Goal: Information Seeking & Learning: Learn about a topic

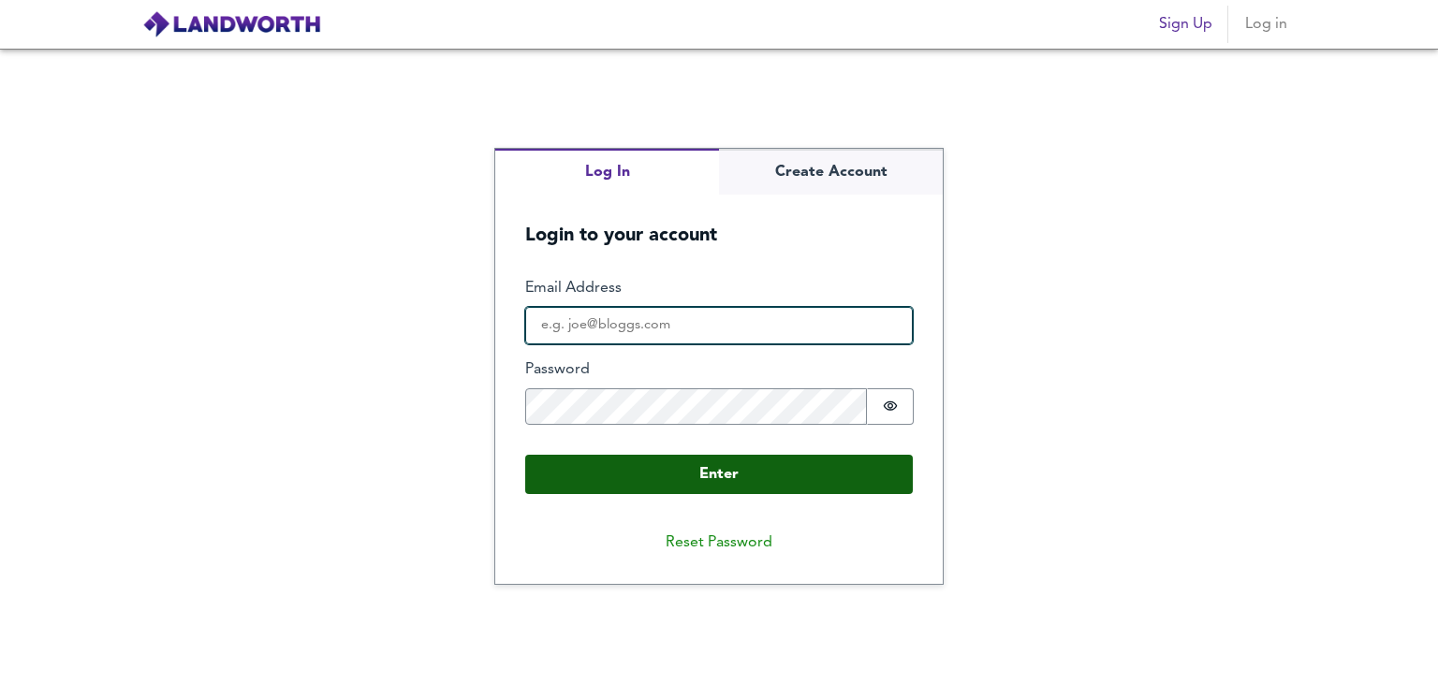
type input "olatunji.mothibamele@yahoo.com"
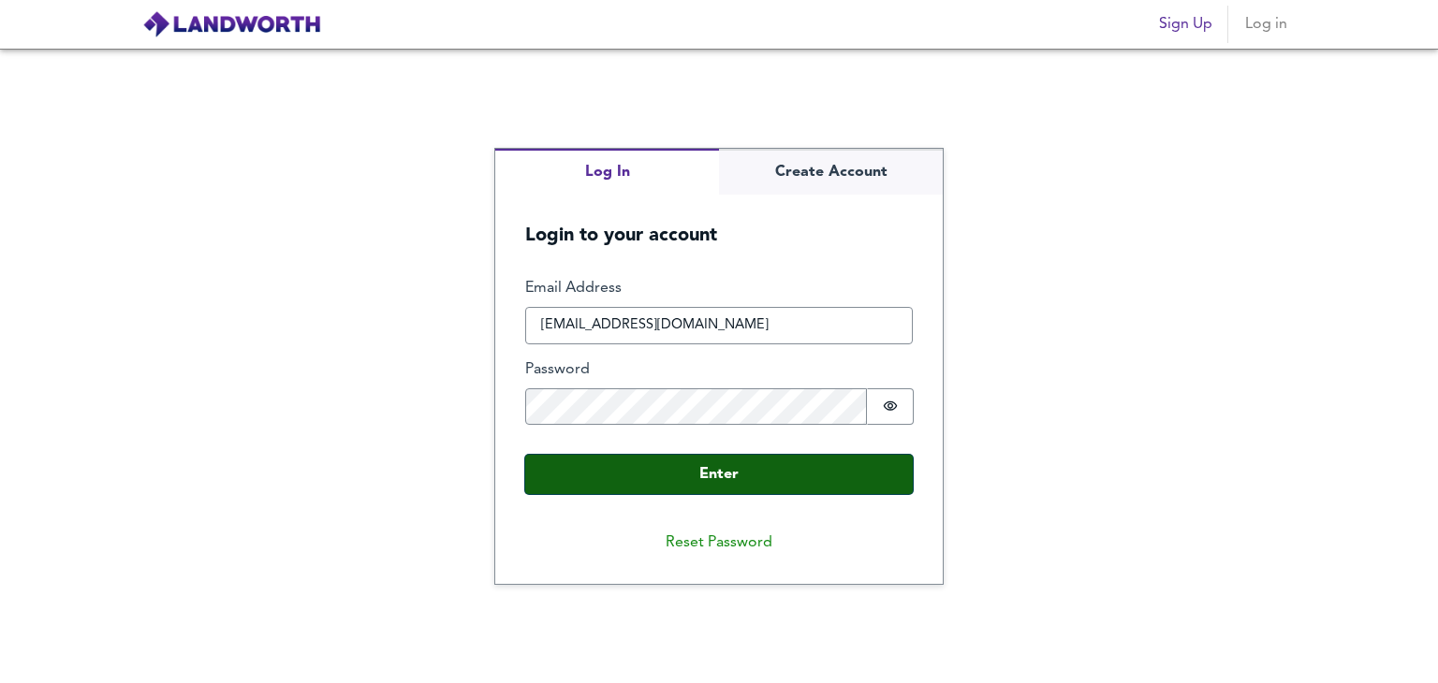
click at [723, 469] on button "Enter" at bounding box center [719, 474] width 388 height 39
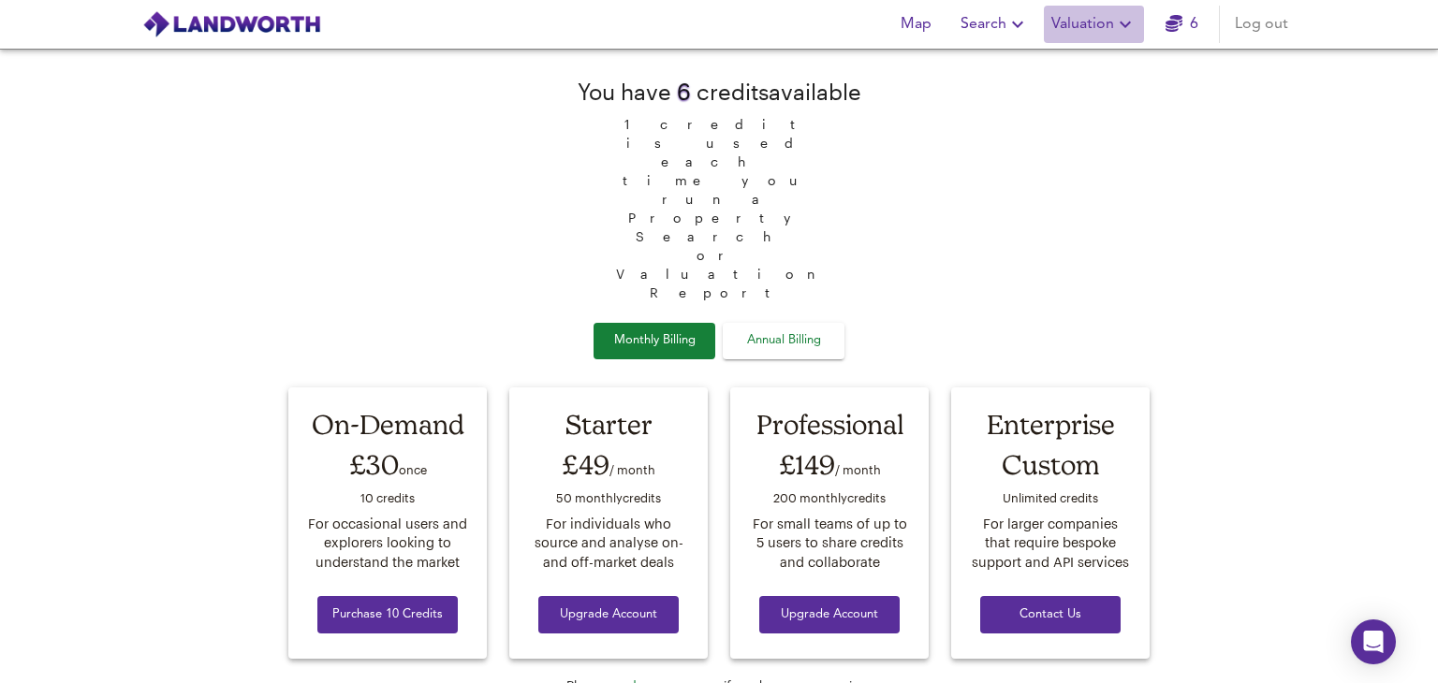
click at [1065, 21] on span "Valuation" at bounding box center [1093, 24] width 85 height 26
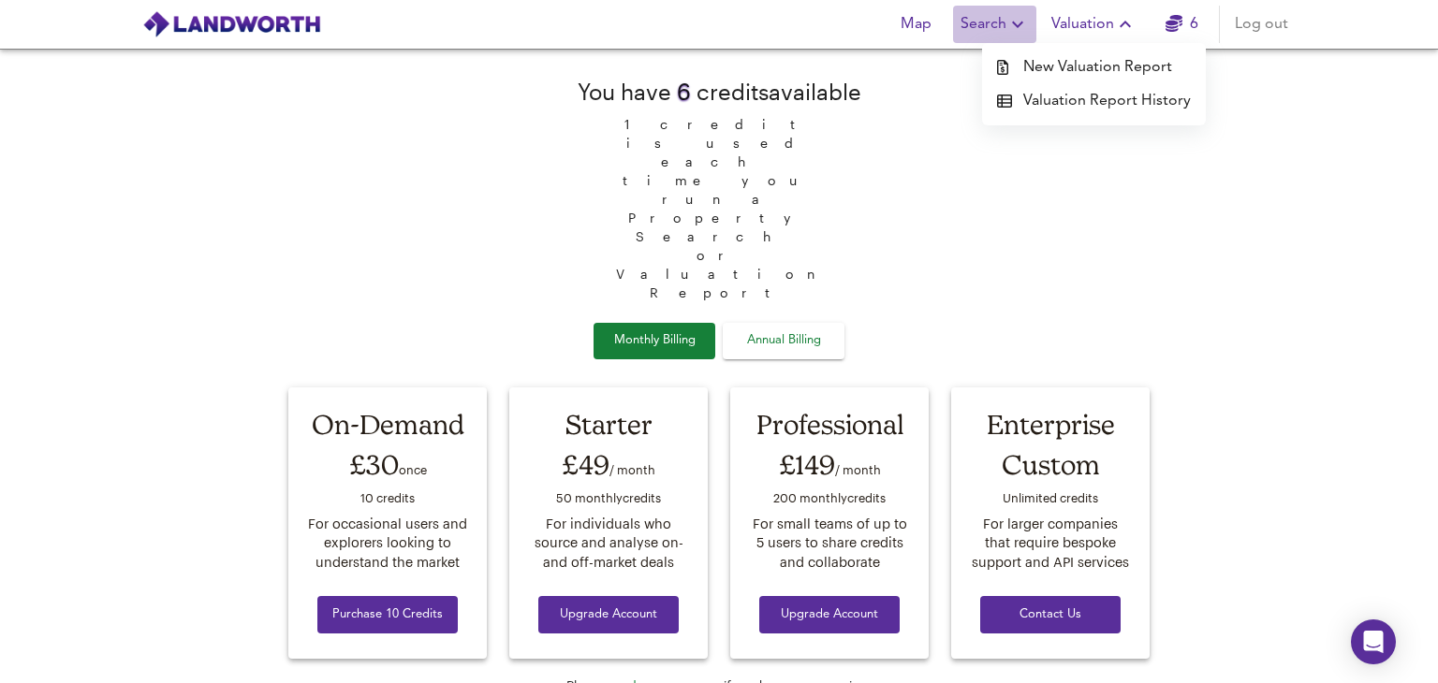
click at [992, 20] on span "Search" at bounding box center [995, 24] width 68 height 26
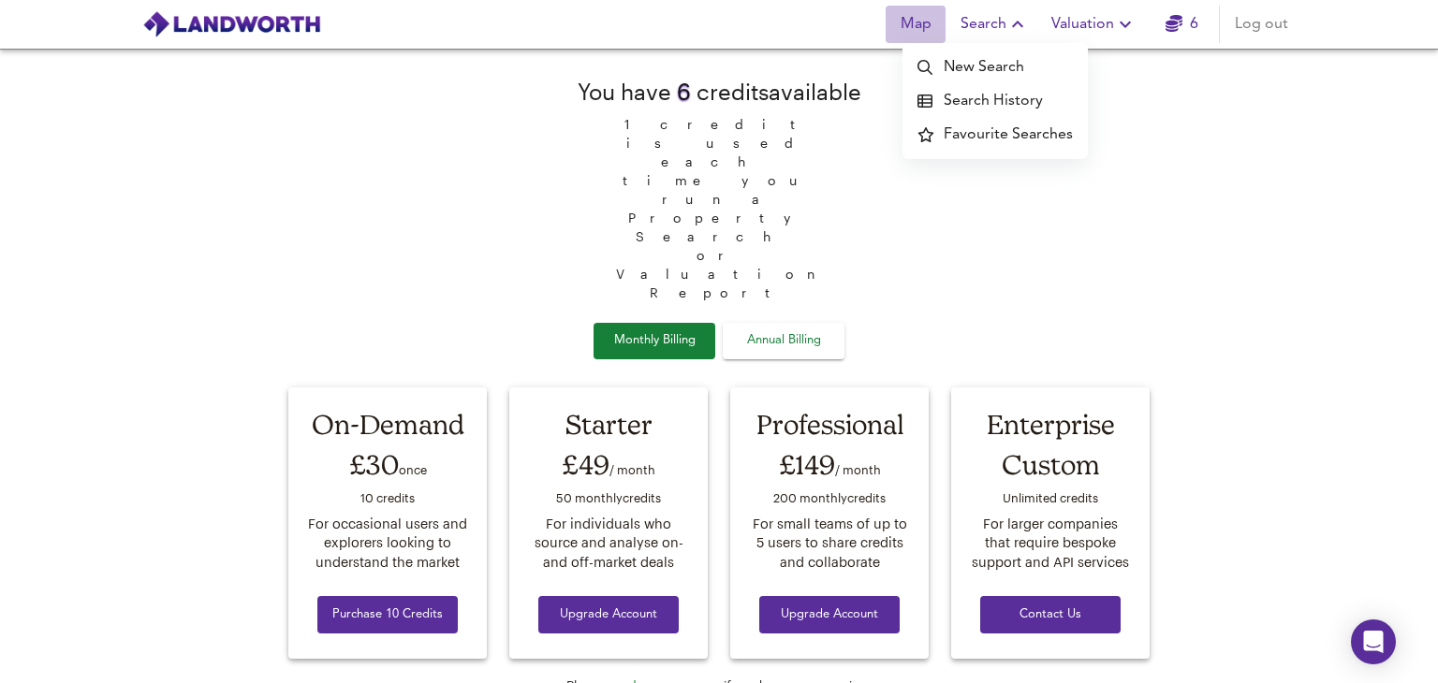
click at [932, 20] on span "Map" at bounding box center [915, 24] width 45 height 26
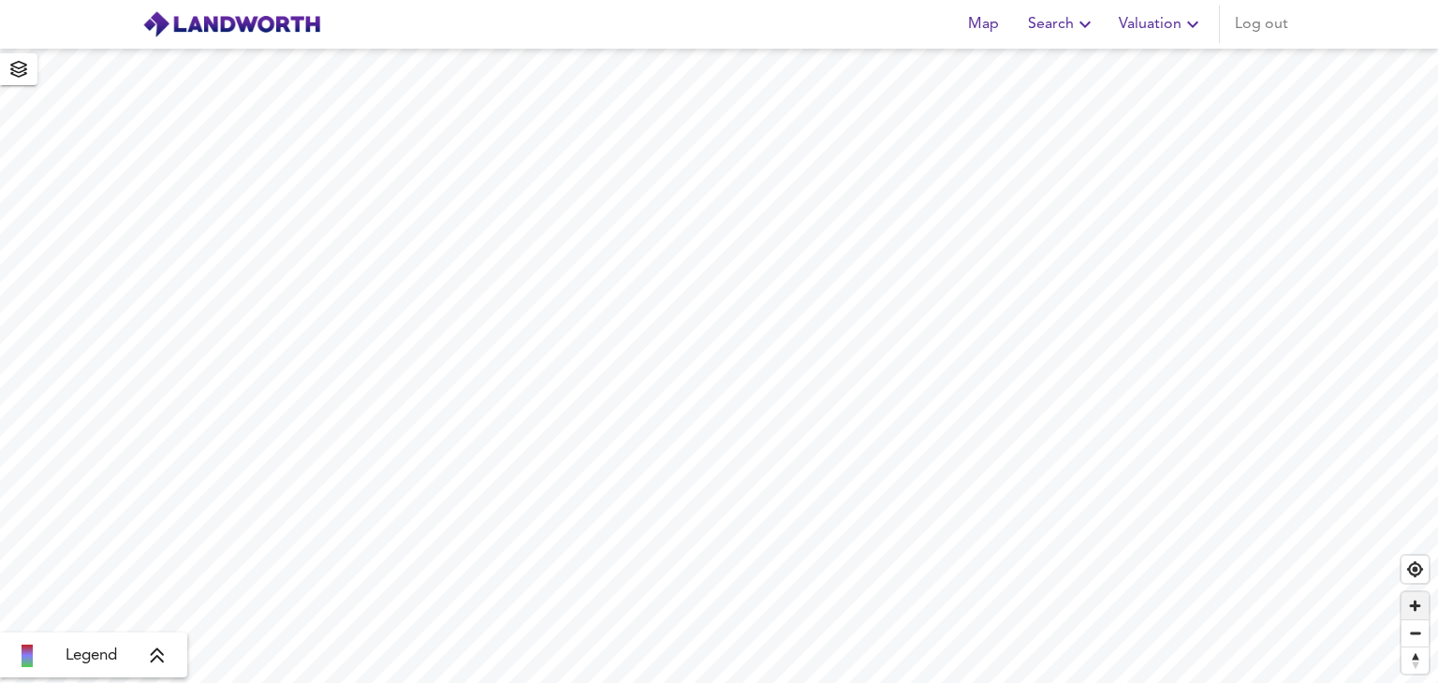
click at [1411, 608] on span "Zoom in" at bounding box center [1415, 606] width 27 height 27
click at [1415, 612] on span "Zoom in" at bounding box center [1415, 606] width 27 height 27
click at [1414, 604] on span "Zoom in" at bounding box center [1415, 606] width 27 height 27
click at [1060, 22] on span "Search" at bounding box center [1062, 24] width 68 height 26
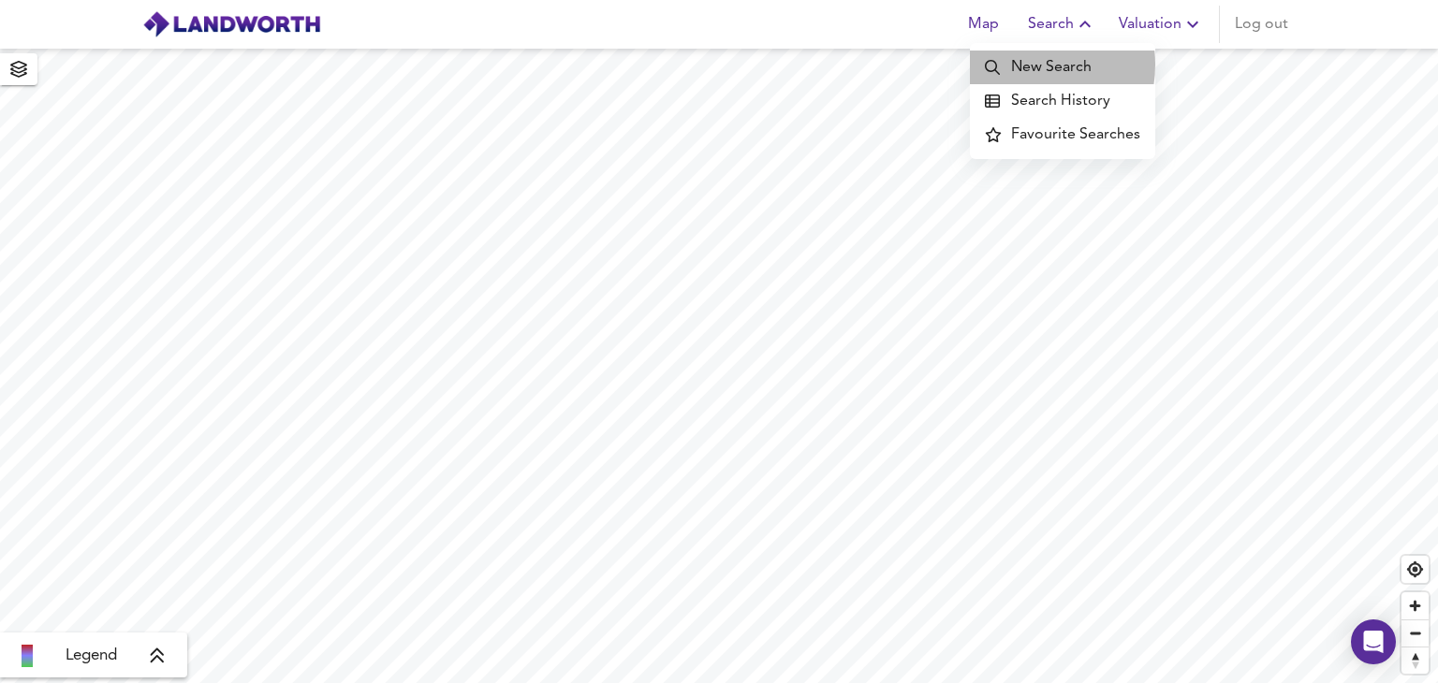
click at [1028, 65] on li "New Search" at bounding box center [1062, 68] width 185 height 34
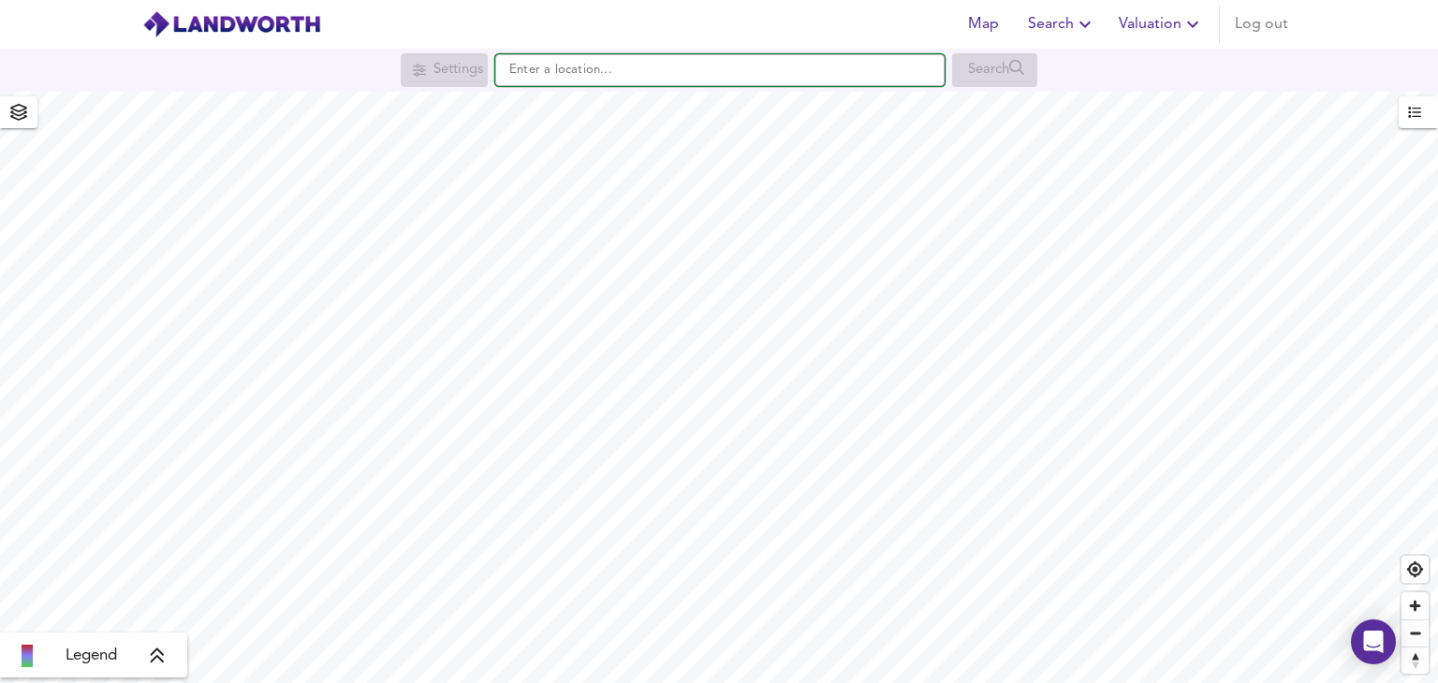
click at [536, 68] on input "text" at bounding box center [719, 70] width 449 height 32
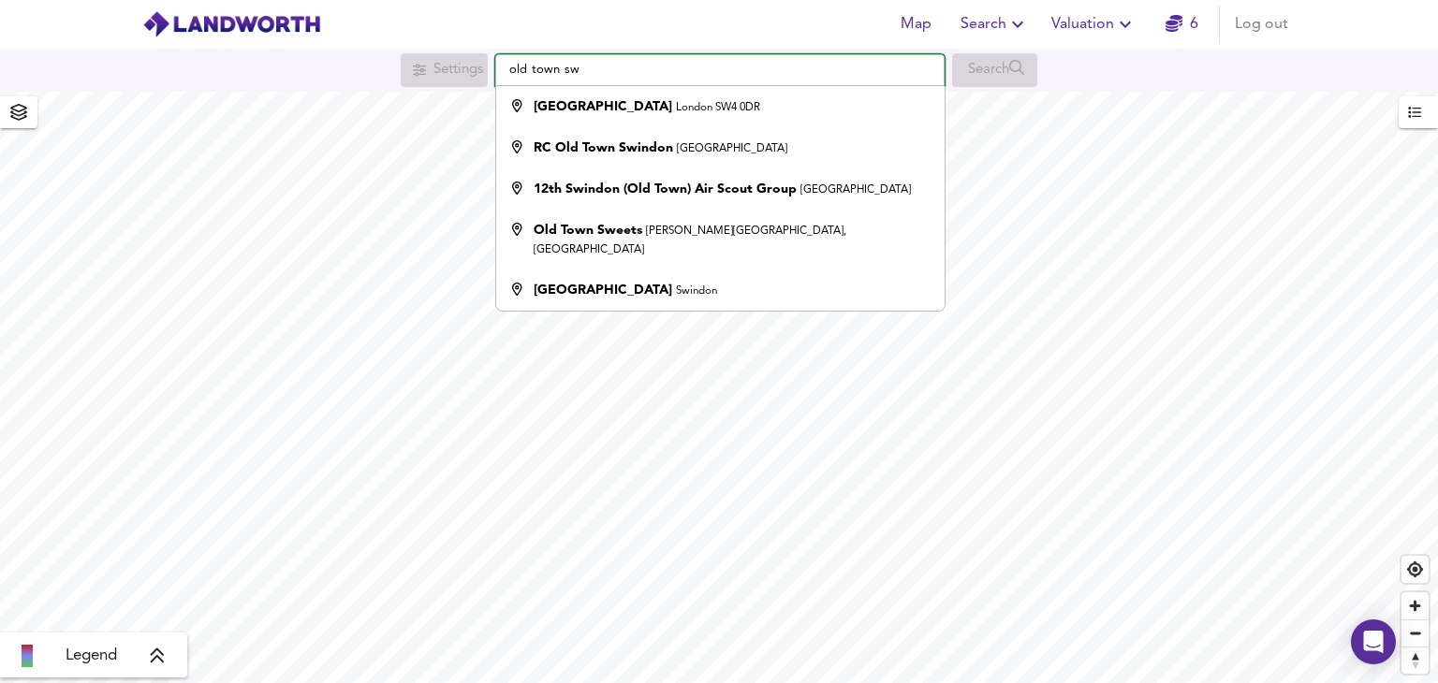
click at [508, 68] on input "old town sw" at bounding box center [719, 70] width 449 height 32
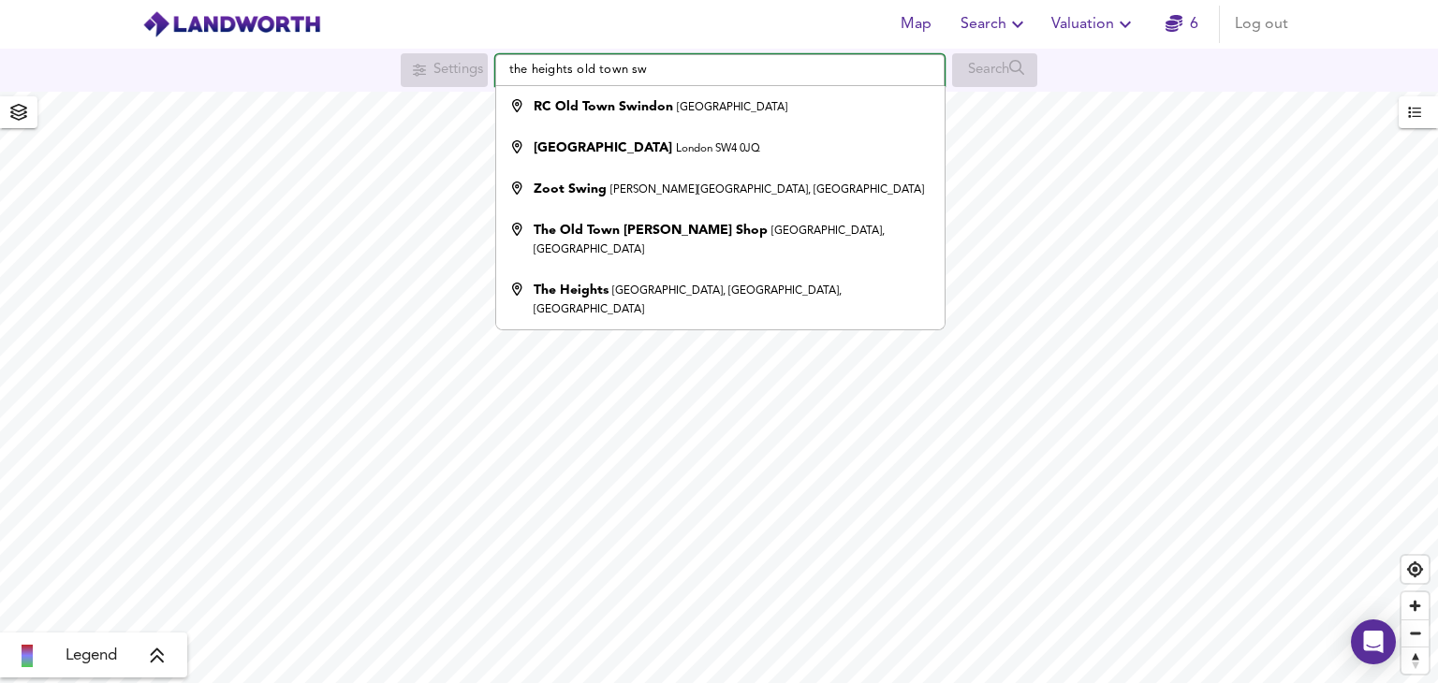
click at [648, 64] on input "the heights old town sw" at bounding box center [719, 70] width 449 height 32
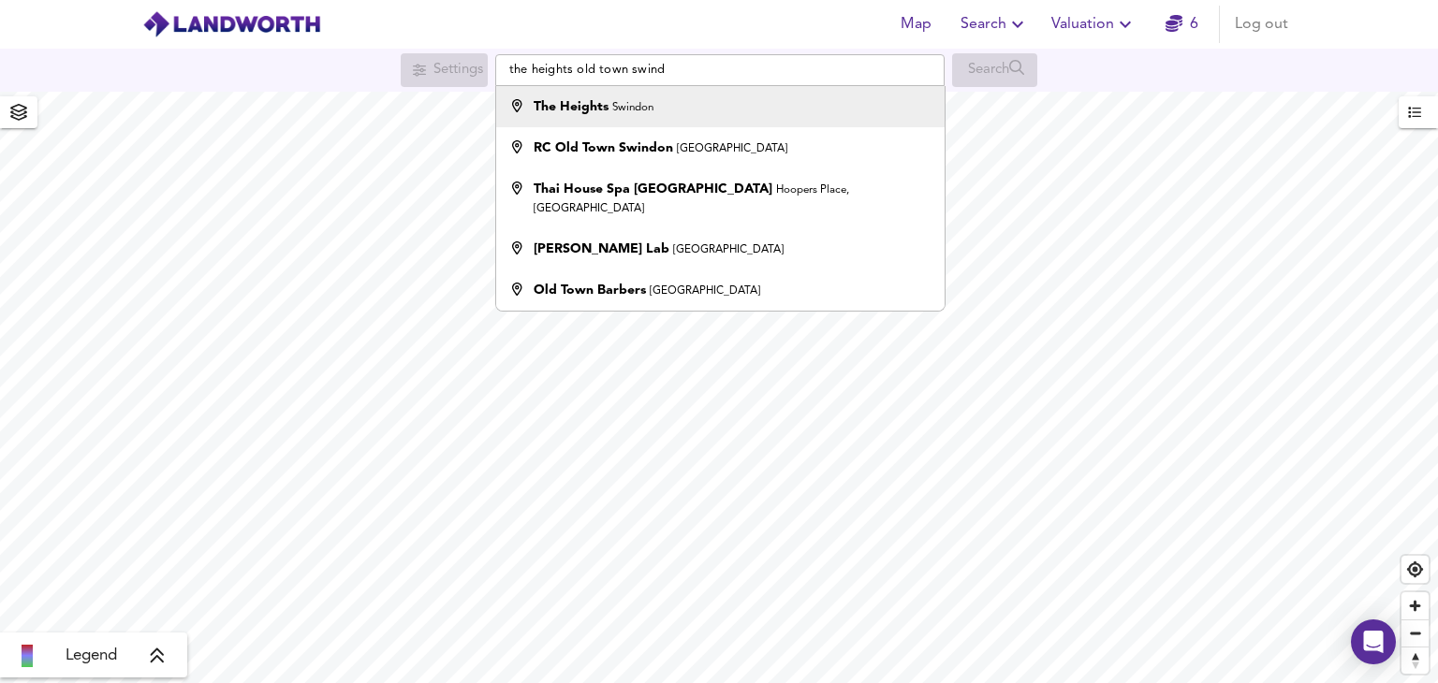
click at [640, 120] on li "The Heights Swindon" at bounding box center [720, 106] width 448 height 41
type input "The Heights, [GEOGRAPHIC_DATA]"
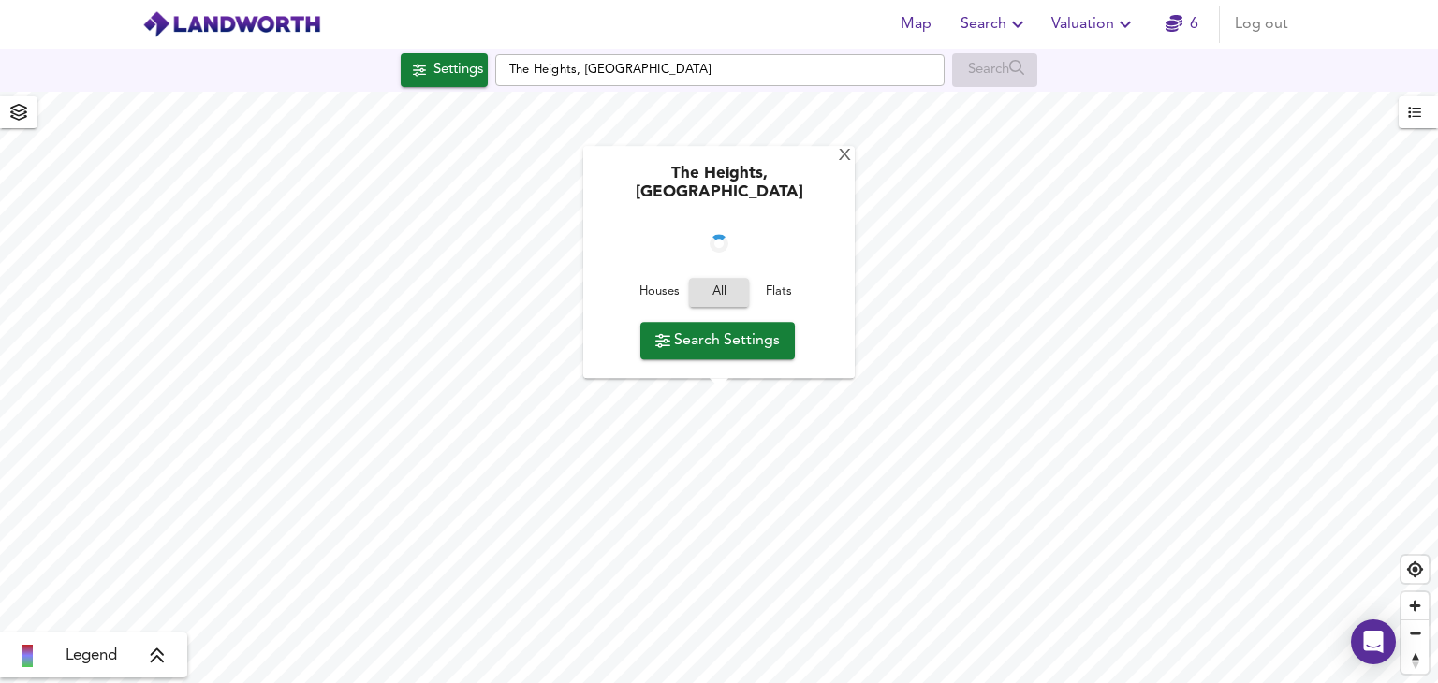
checkbox input "false"
checkbox input "true"
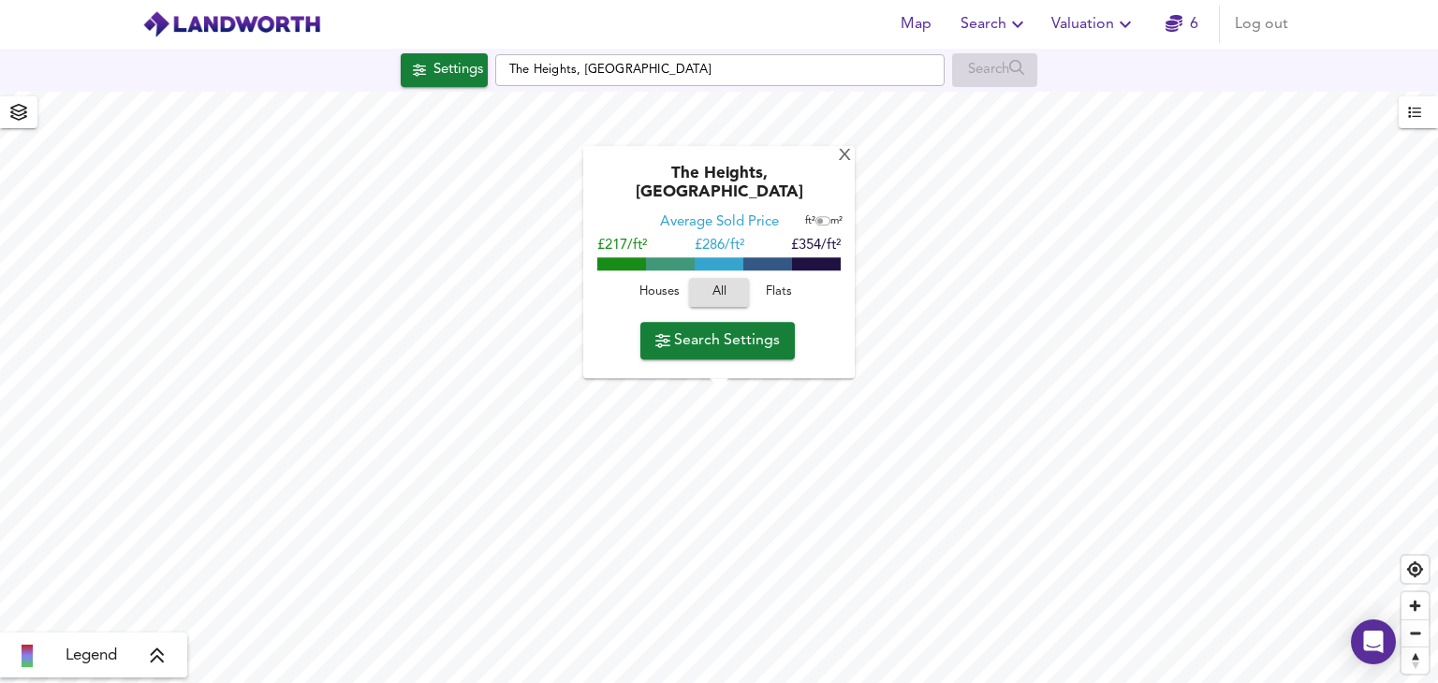
click at [783, 296] on span "Flats" at bounding box center [779, 294] width 51 height 22
click at [821, 227] on input "checkbox" at bounding box center [820, 221] width 28 height 9
checkbox input "true"
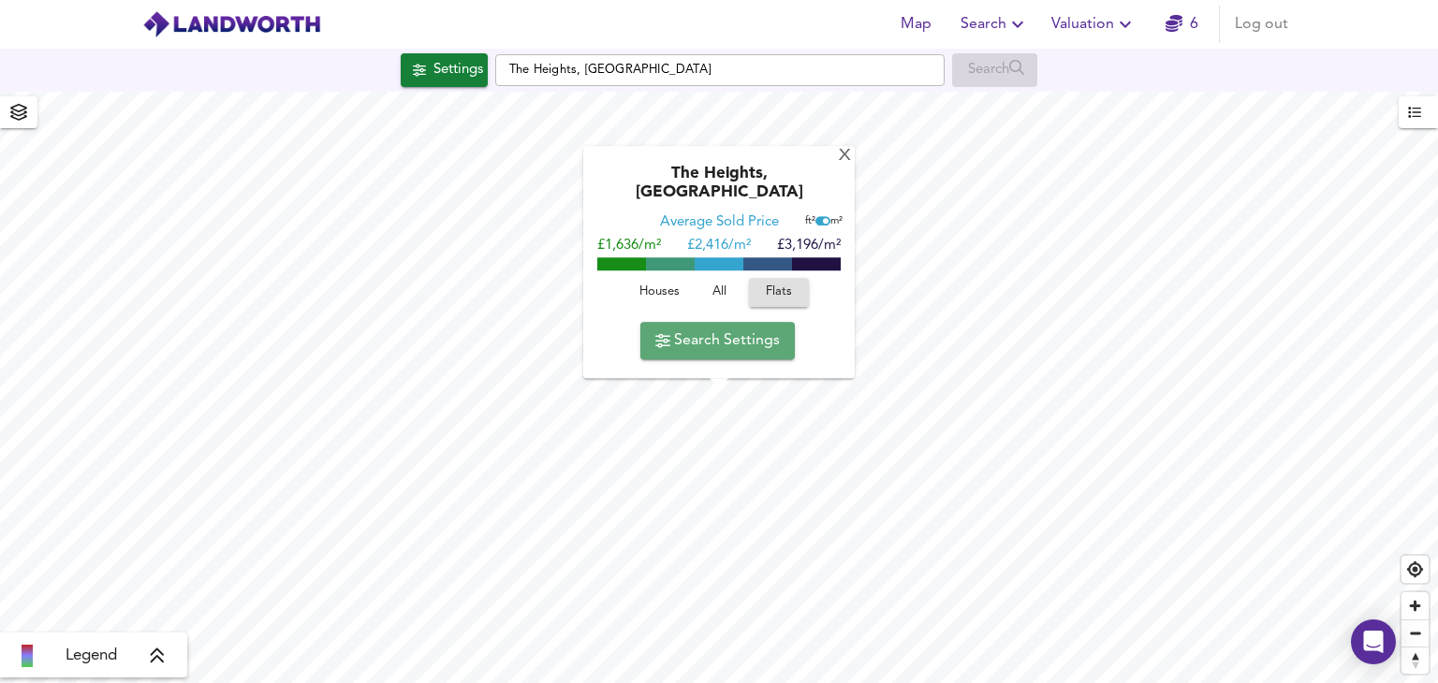
click at [758, 337] on span "Search Settings" at bounding box center [717, 341] width 125 height 26
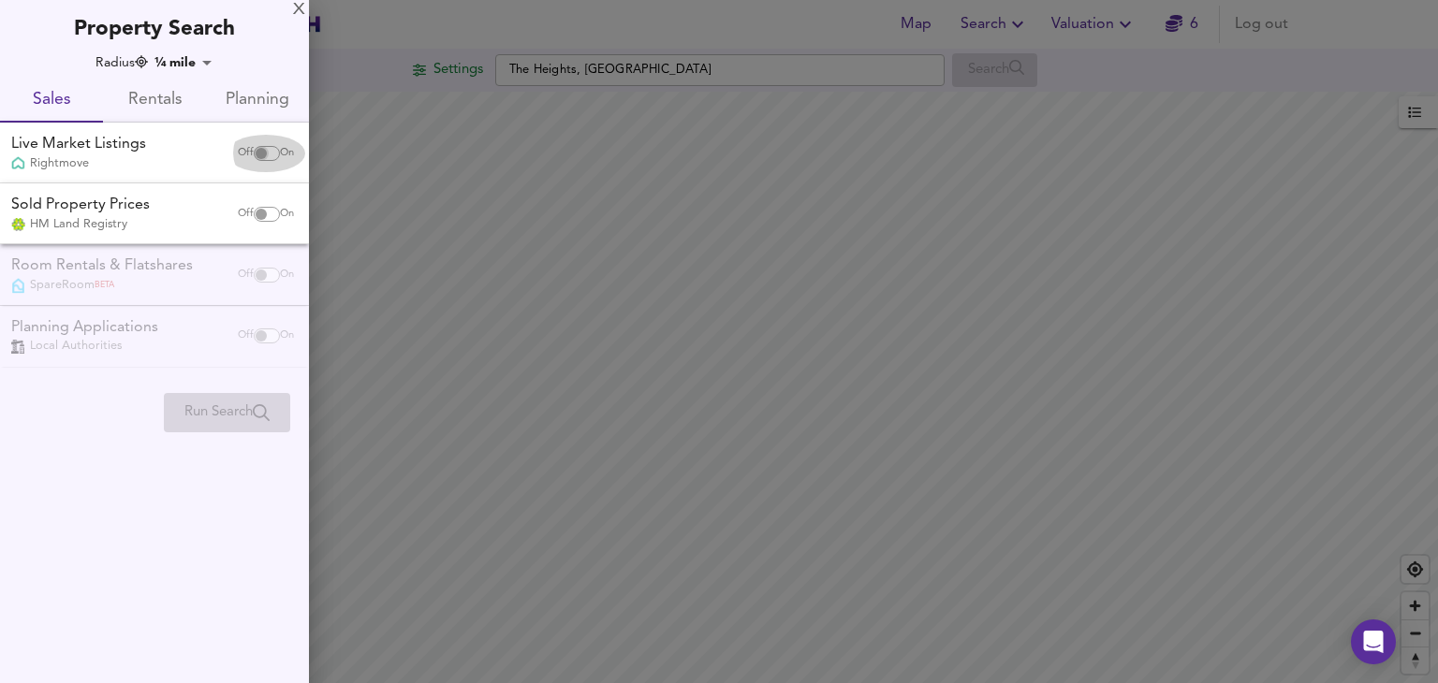
click at [268, 154] on input "checkbox" at bounding box center [261, 153] width 45 height 15
checkbox input "true"
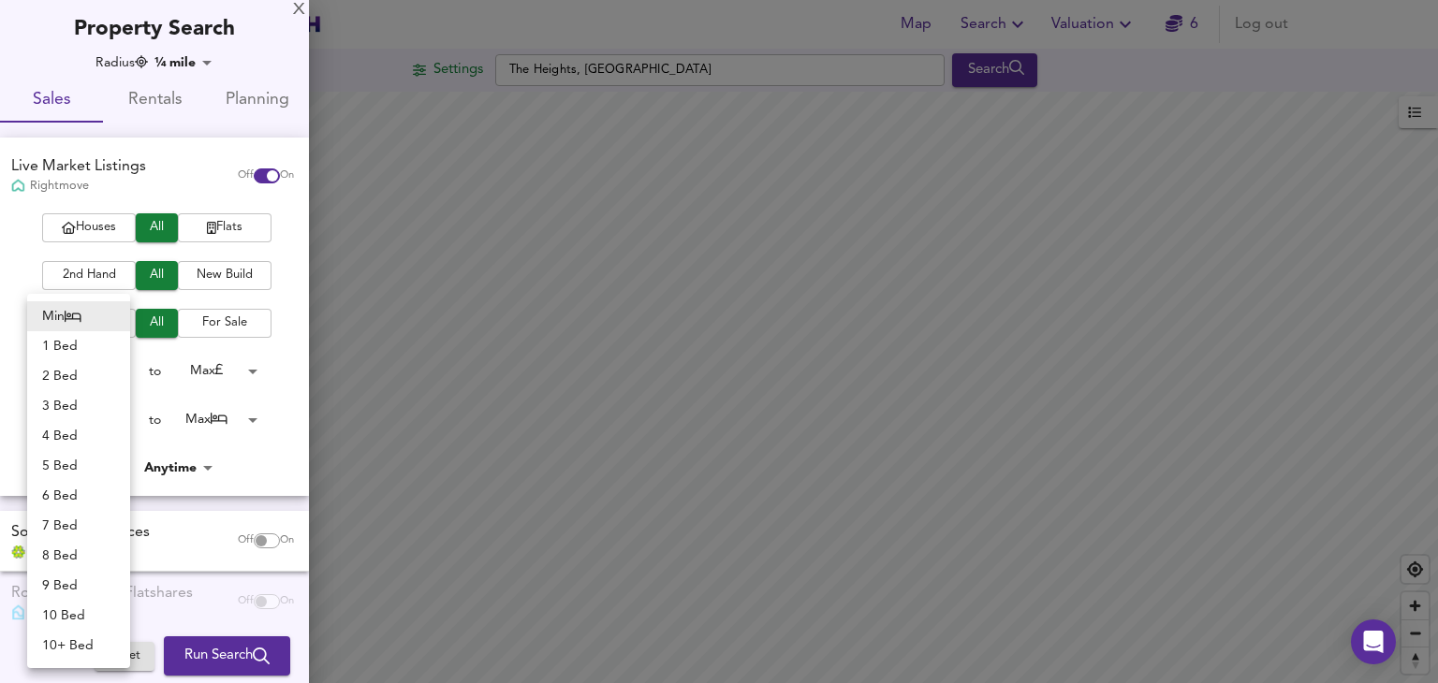
click at [120, 420] on body "Map Search Valuation 6 Log out Settings [GEOGRAPHIC_DATA] Search Legend UK Aver…" at bounding box center [719, 341] width 1438 height 683
click at [70, 379] on li "2 Bed" at bounding box center [78, 376] width 103 height 30
type input "2"
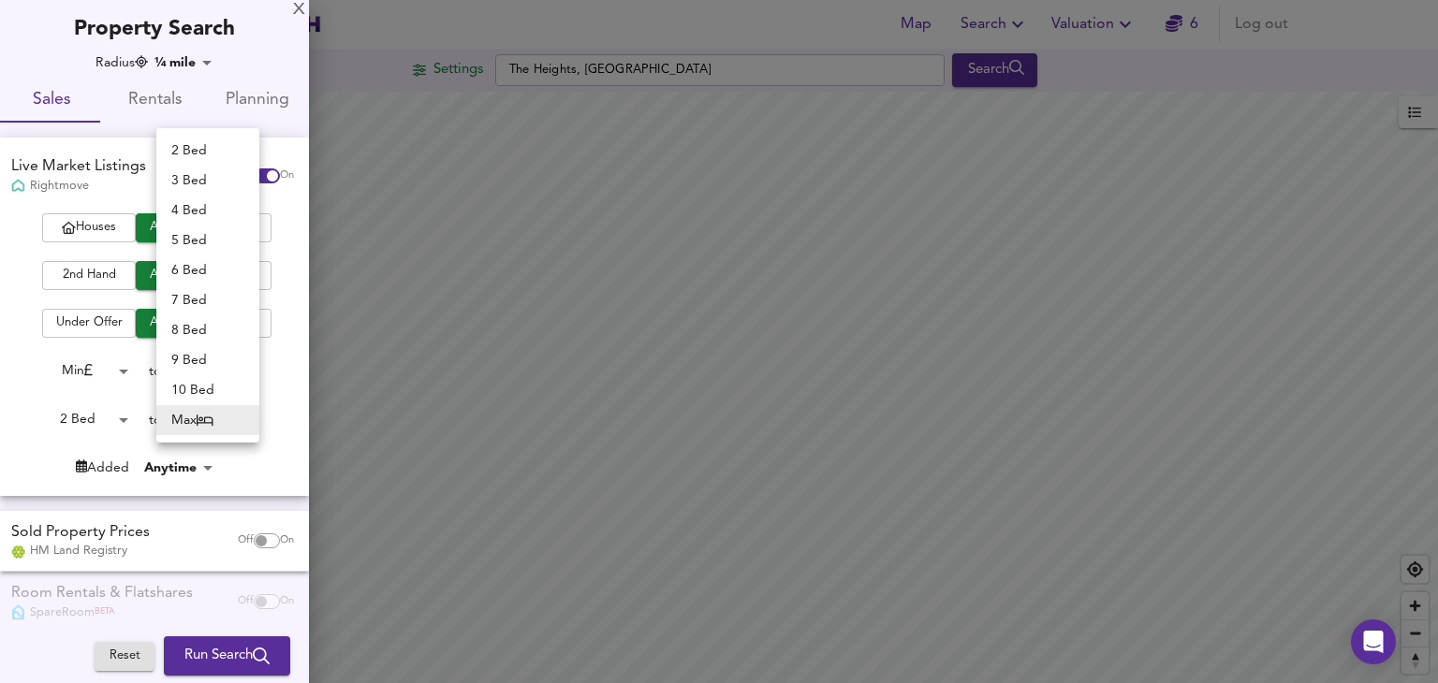
click at [239, 414] on body "Map Search Valuation 6 Log out Settings [GEOGRAPHIC_DATA] Search Legend UK Aver…" at bounding box center [719, 341] width 1438 height 683
click at [187, 151] on li "2 Bed" at bounding box center [207, 151] width 103 height 30
type input "2"
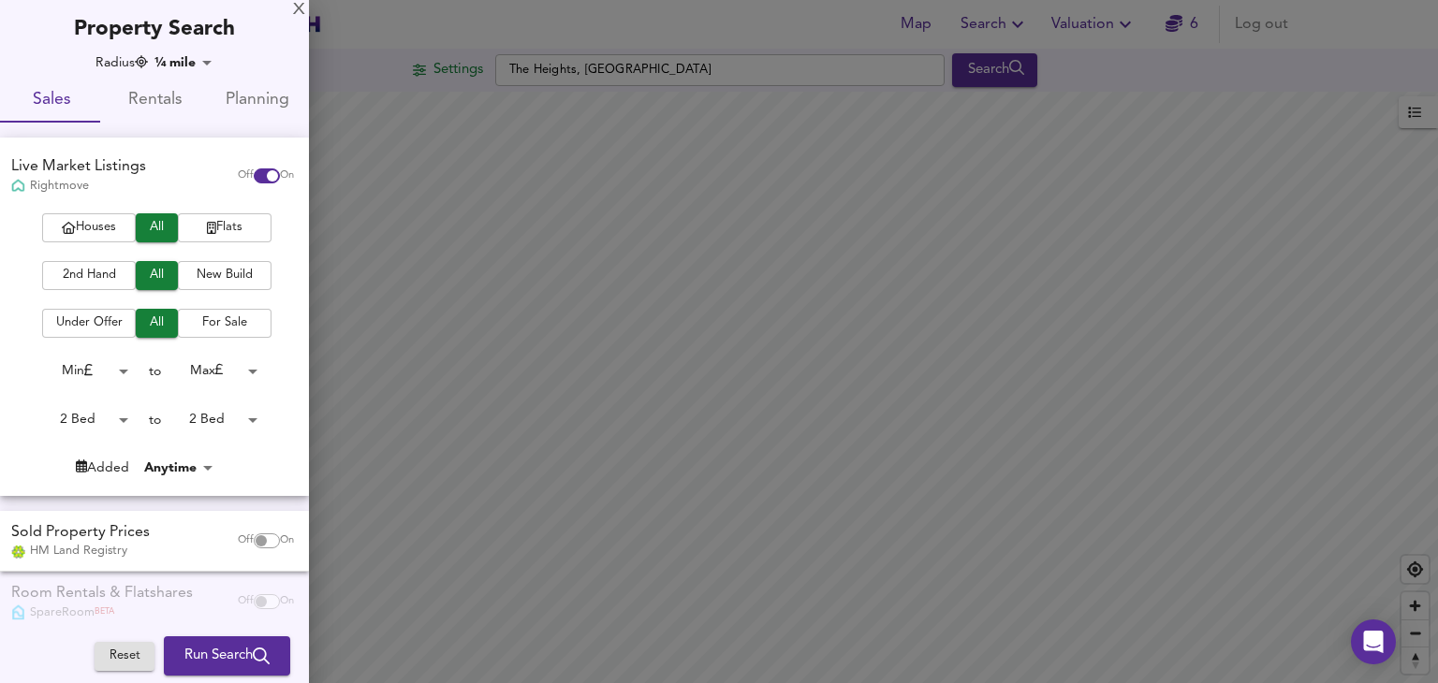
click at [280, 316] on div "Under Offer All For Sale" at bounding box center [147, 323] width 295 height 29
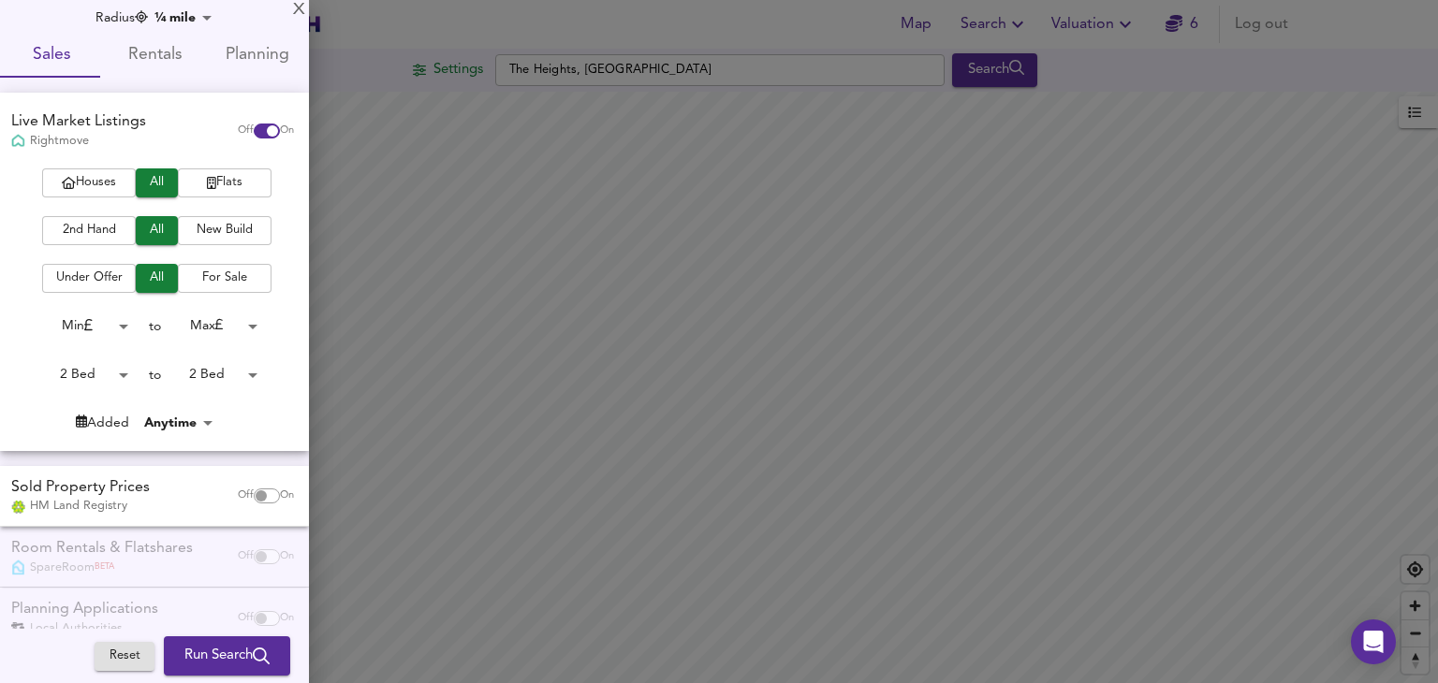
scroll to position [83, 0]
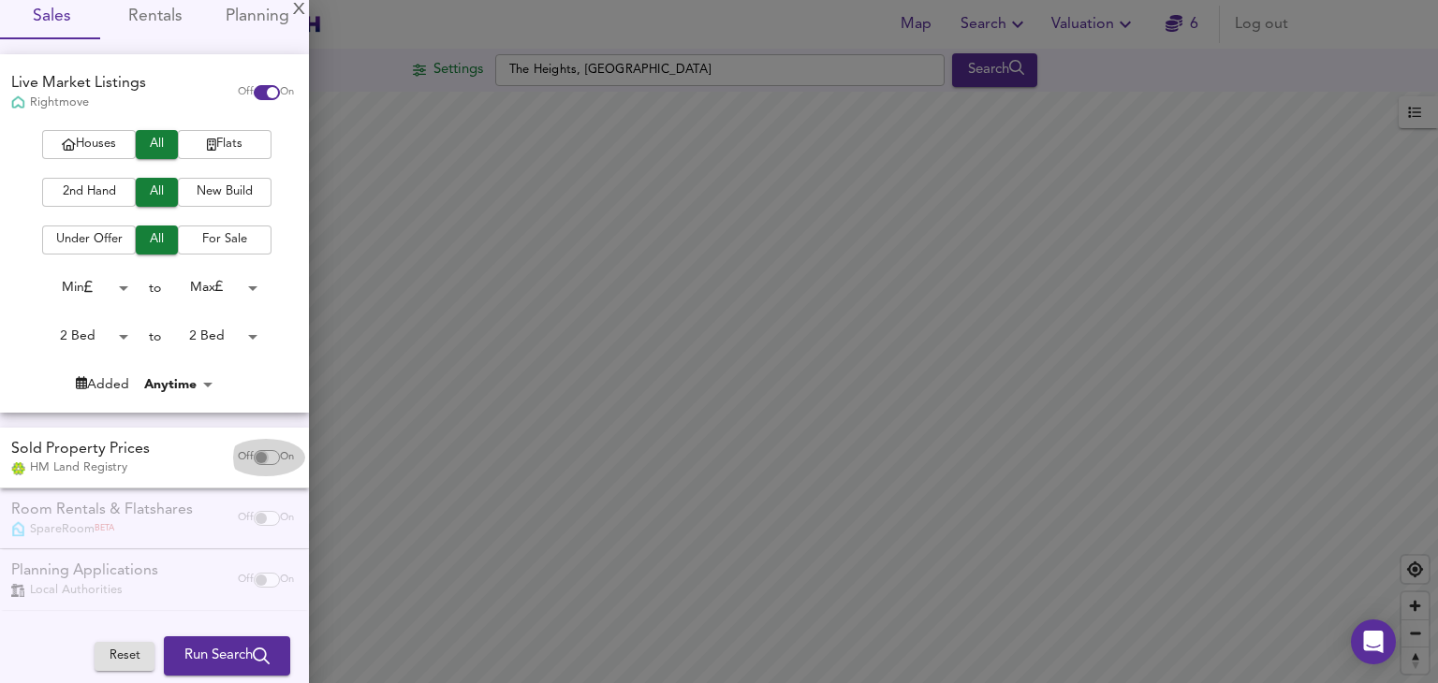
click at [258, 457] on input "checkbox" at bounding box center [261, 457] width 45 height 15
checkbox input "true"
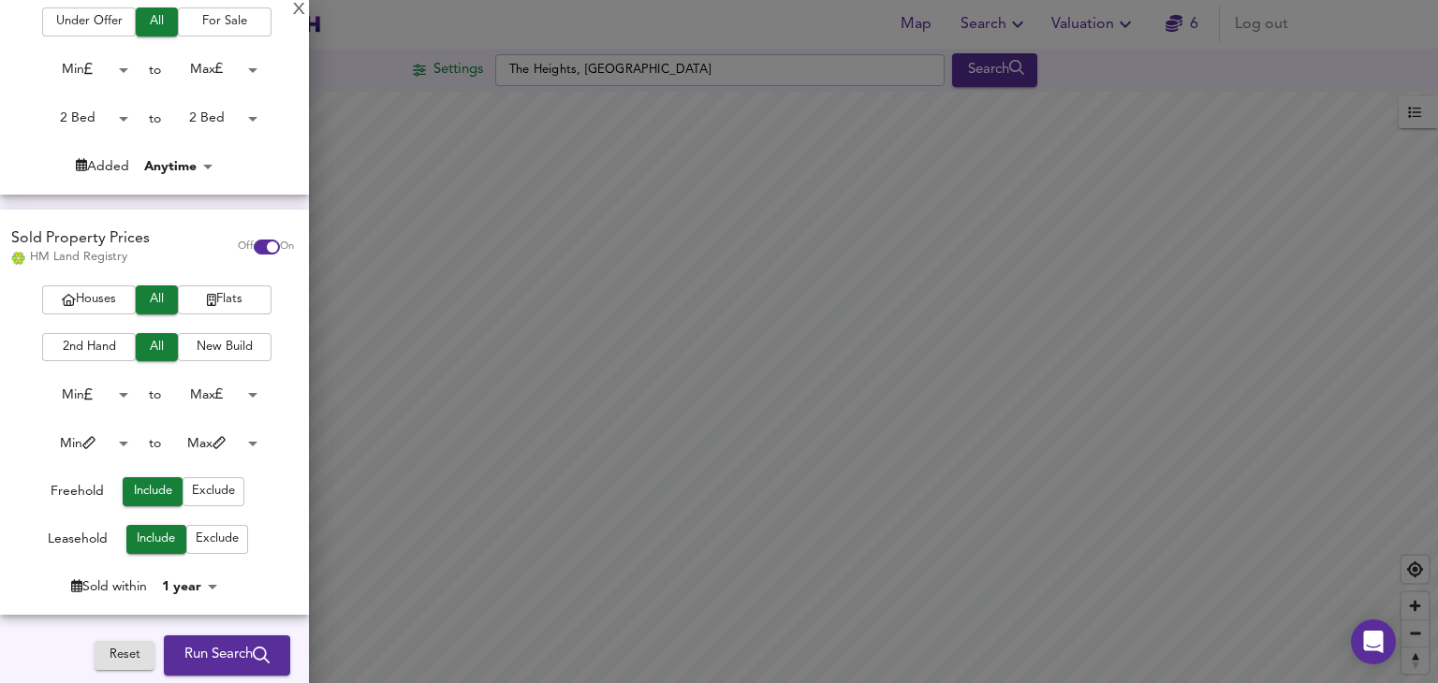
scroll to position [303, 0]
click at [114, 446] on body "Map Search Valuation 6 Log out Settings [GEOGRAPHIC_DATA] Search Legend UK Aver…" at bounding box center [719, 341] width 1438 height 683
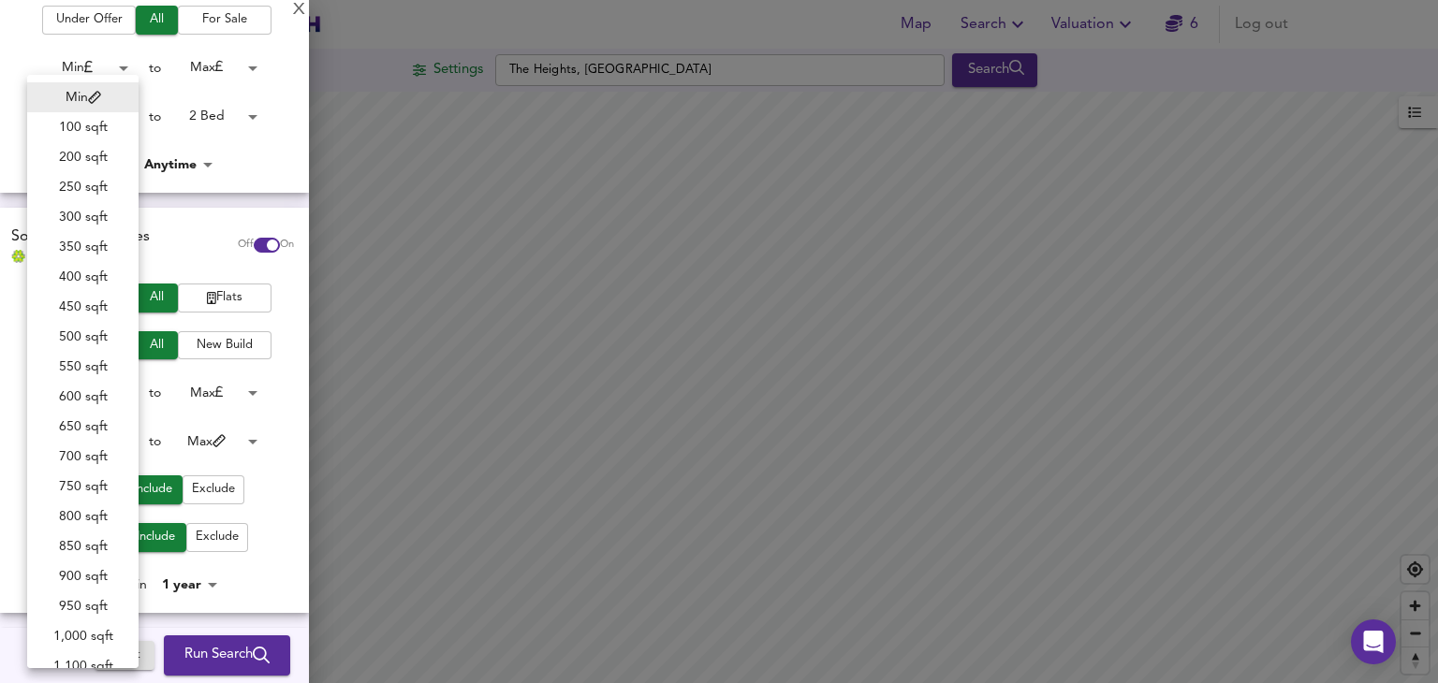
click at [288, 353] on div at bounding box center [719, 341] width 1438 height 683
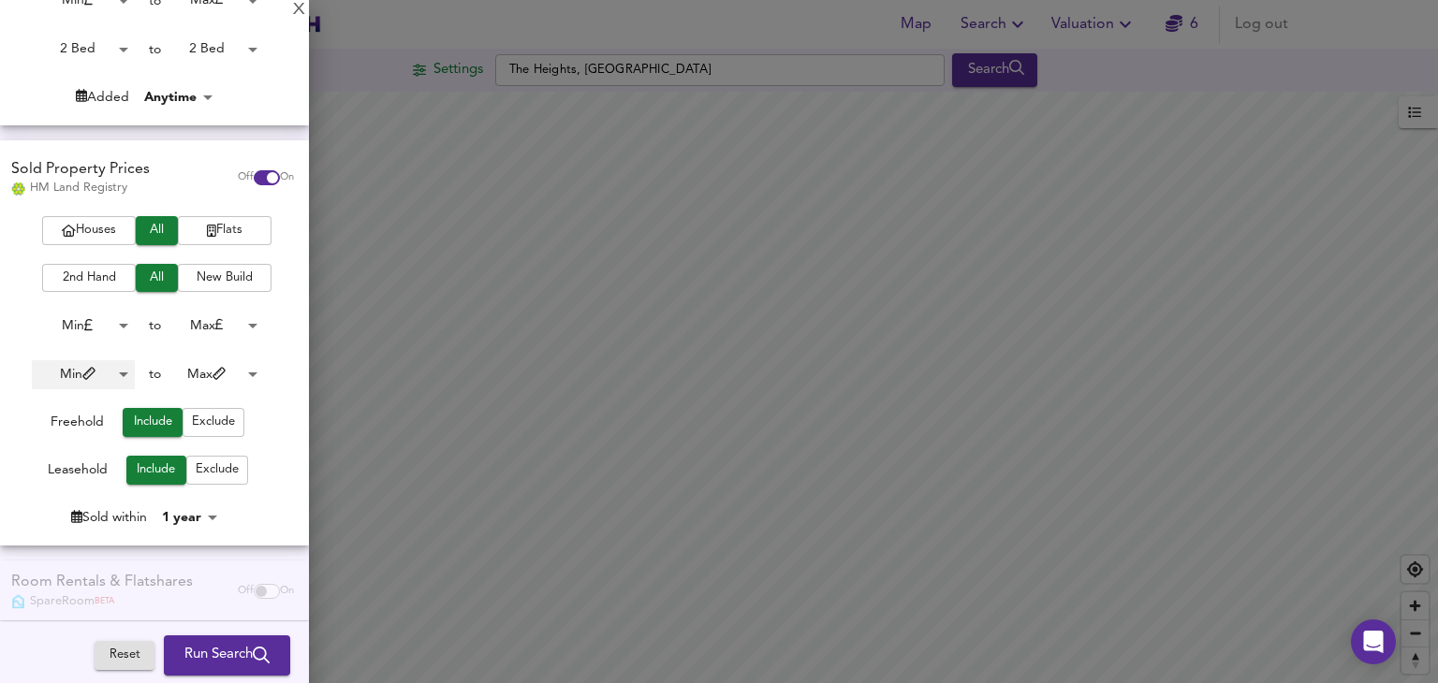
scroll to position [372, 0]
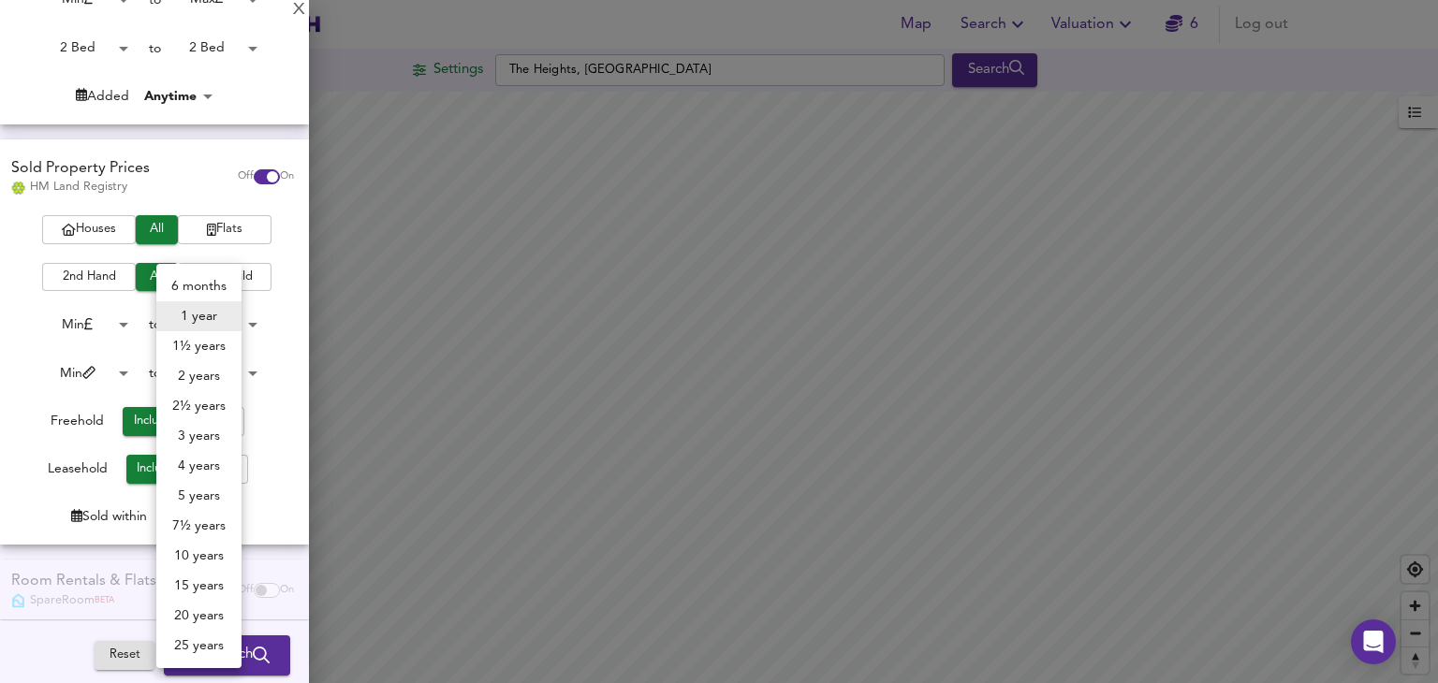
click at [202, 520] on body "Map Search Valuation 6 Log out Settings [GEOGRAPHIC_DATA] Search Legend UK Aver…" at bounding box center [719, 341] width 1438 height 683
click at [195, 375] on li "2 years" at bounding box center [198, 376] width 85 height 30
type input "24"
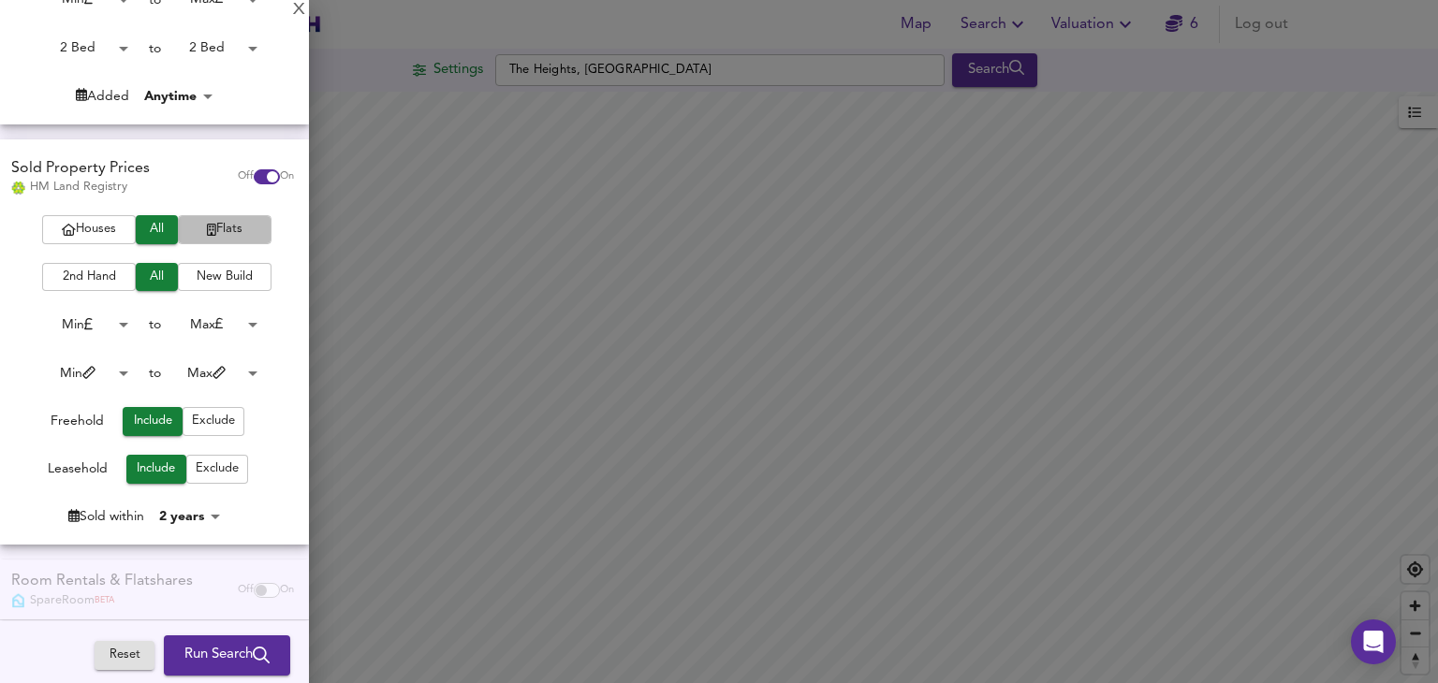
click at [240, 233] on span "Flats" at bounding box center [224, 230] width 75 height 22
click at [95, 279] on span "2nd Hand" at bounding box center [88, 278] width 75 height 22
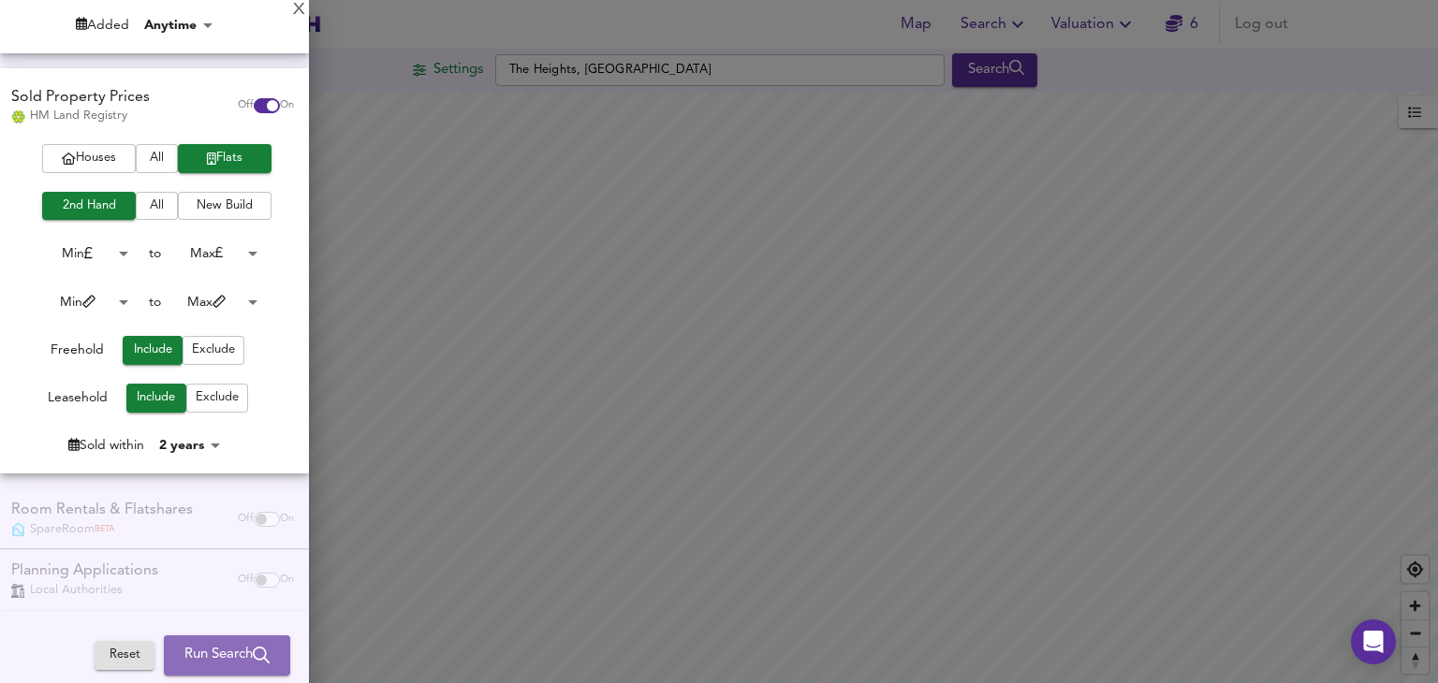
click at [218, 666] on span "Run Search" at bounding box center [226, 656] width 85 height 24
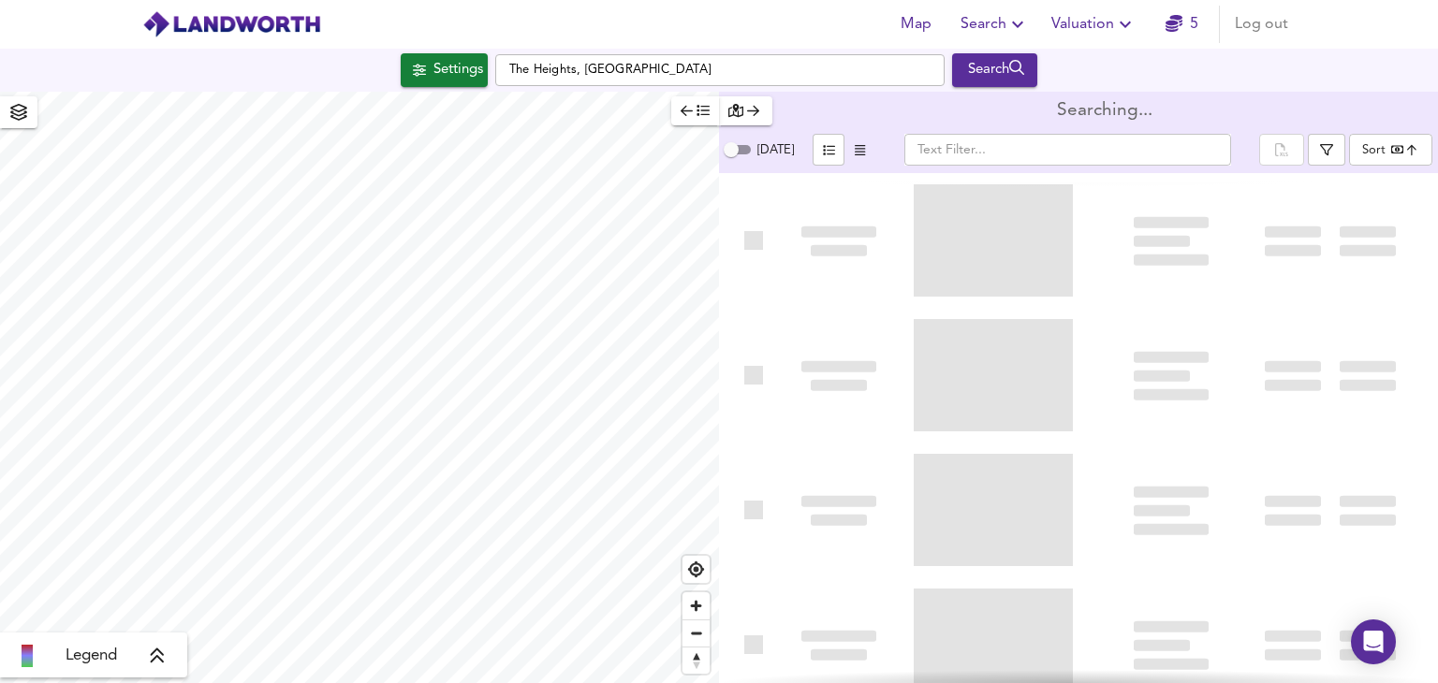
type input "bestdeal"
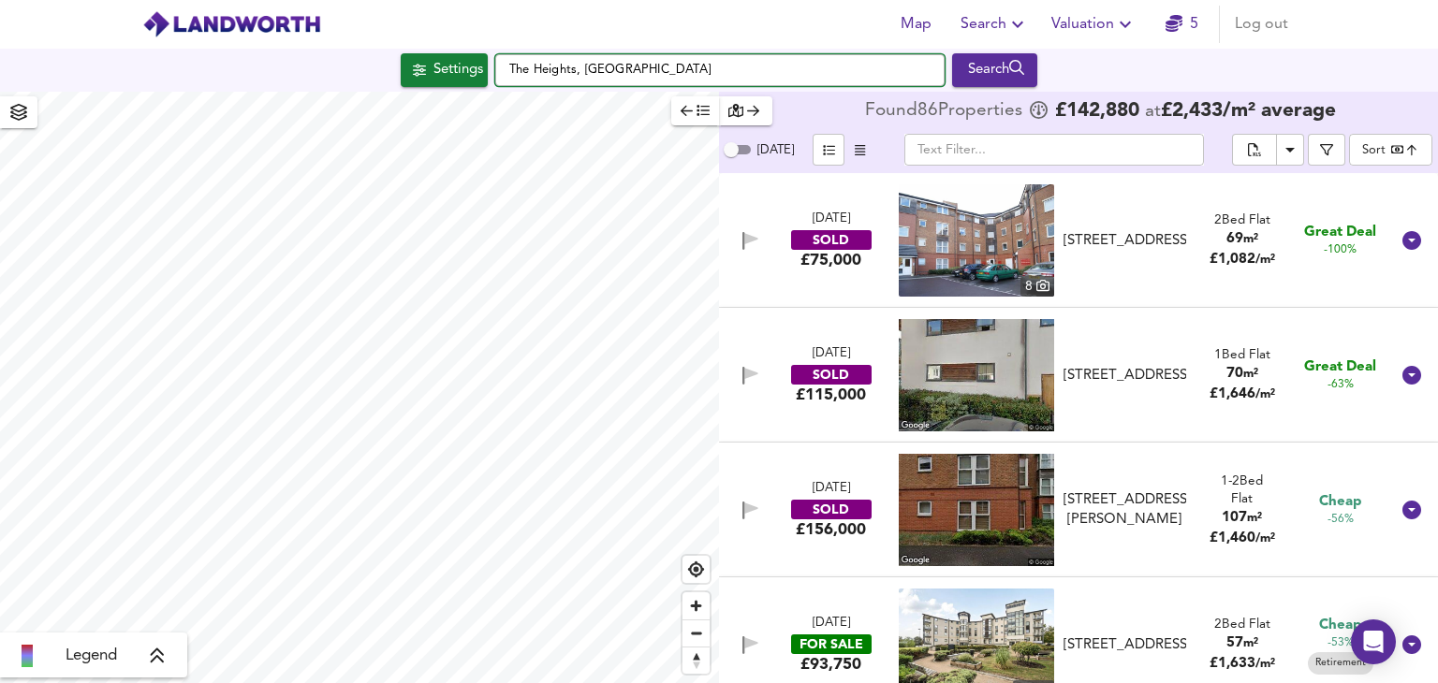
drag, startPoint x: 639, startPoint y: 79, endPoint x: 453, endPoint y: 72, distance: 185.5
click at [453, 72] on div "Settings [GEOGRAPHIC_DATA], [GEOGRAPHIC_DATA] Search" at bounding box center [719, 70] width 1438 height 34
paste input ", [GEOGRAPHIC_DATA], SN1"
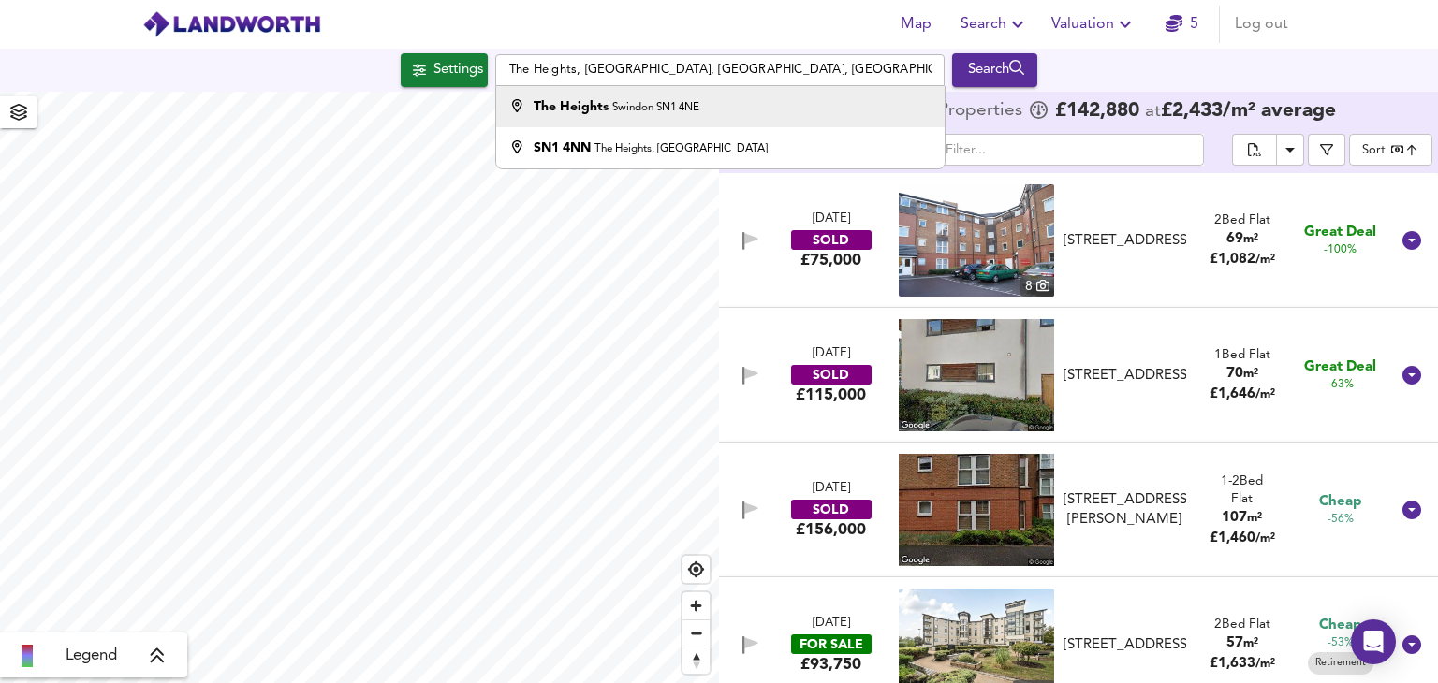
click at [622, 102] on small "Swindon SN1 4NE" at bounding box center [655, 107] width 87 height 11
type input "The Heights, Swindon SN1 4NE"
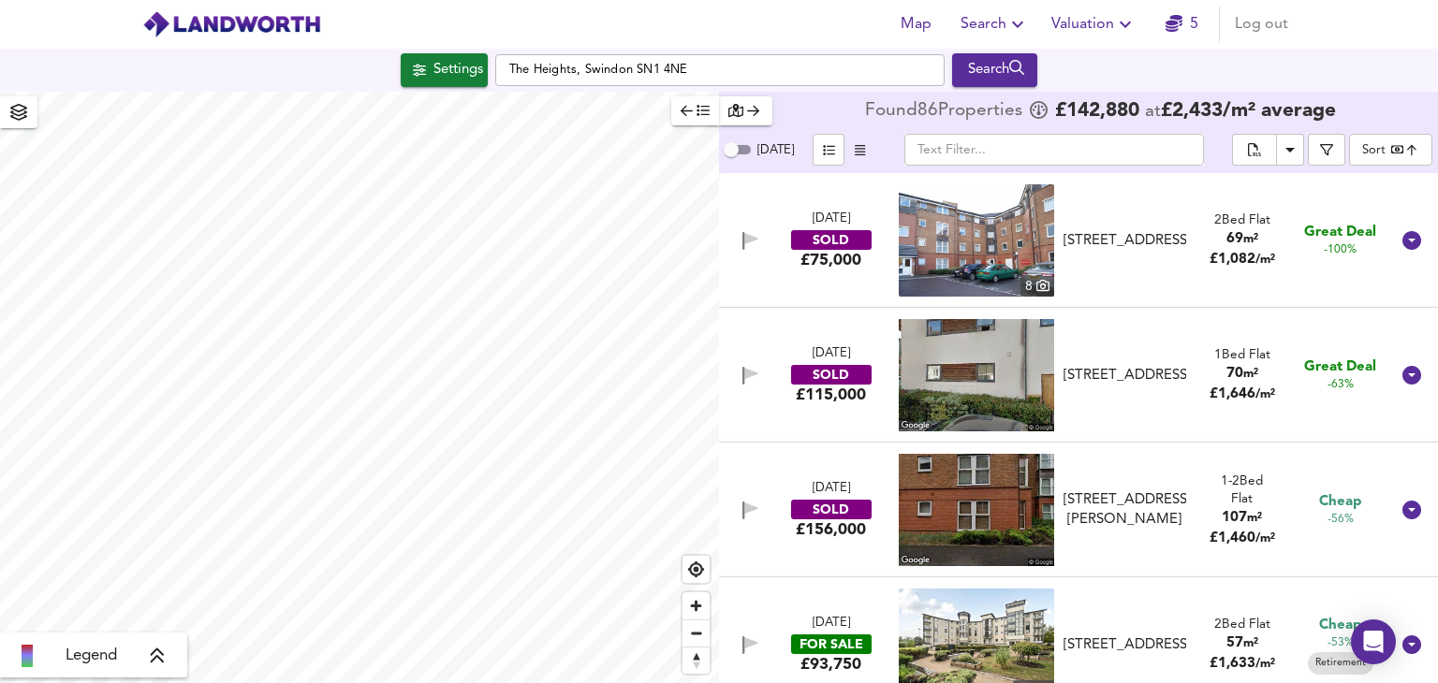
type input "802"
click at [990, 68] on div "Search" at bounding box center [995, 70] width 76 height 24
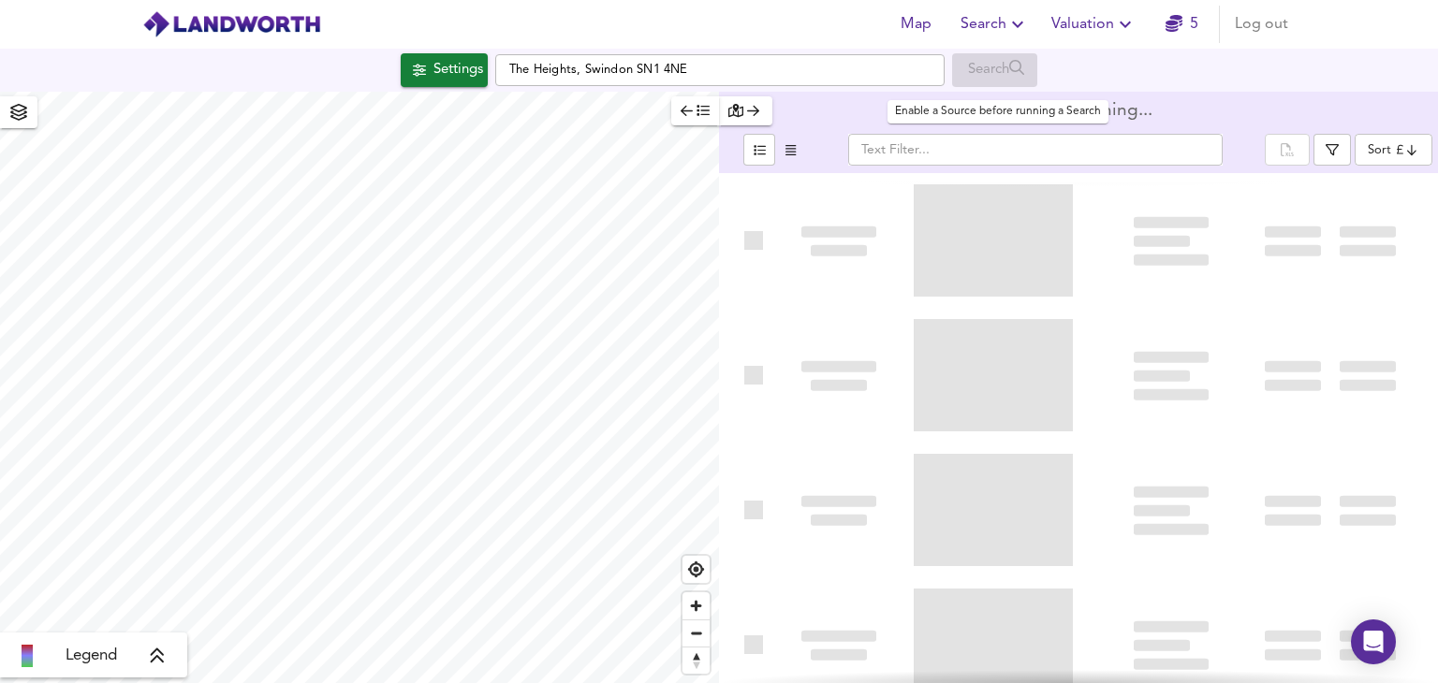
type input "bestdeal"
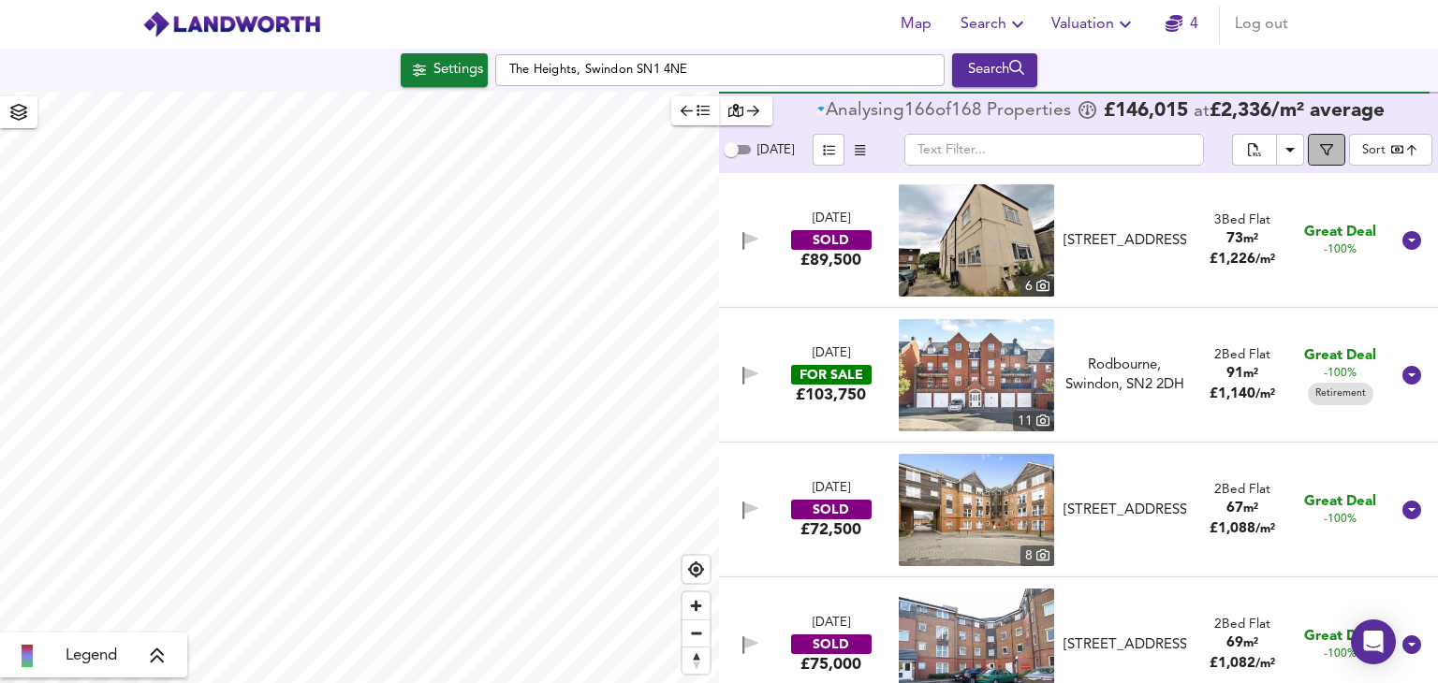
click at [1333, 151] on icon "button" at bounding box center [1326, 149] width 13 height 13
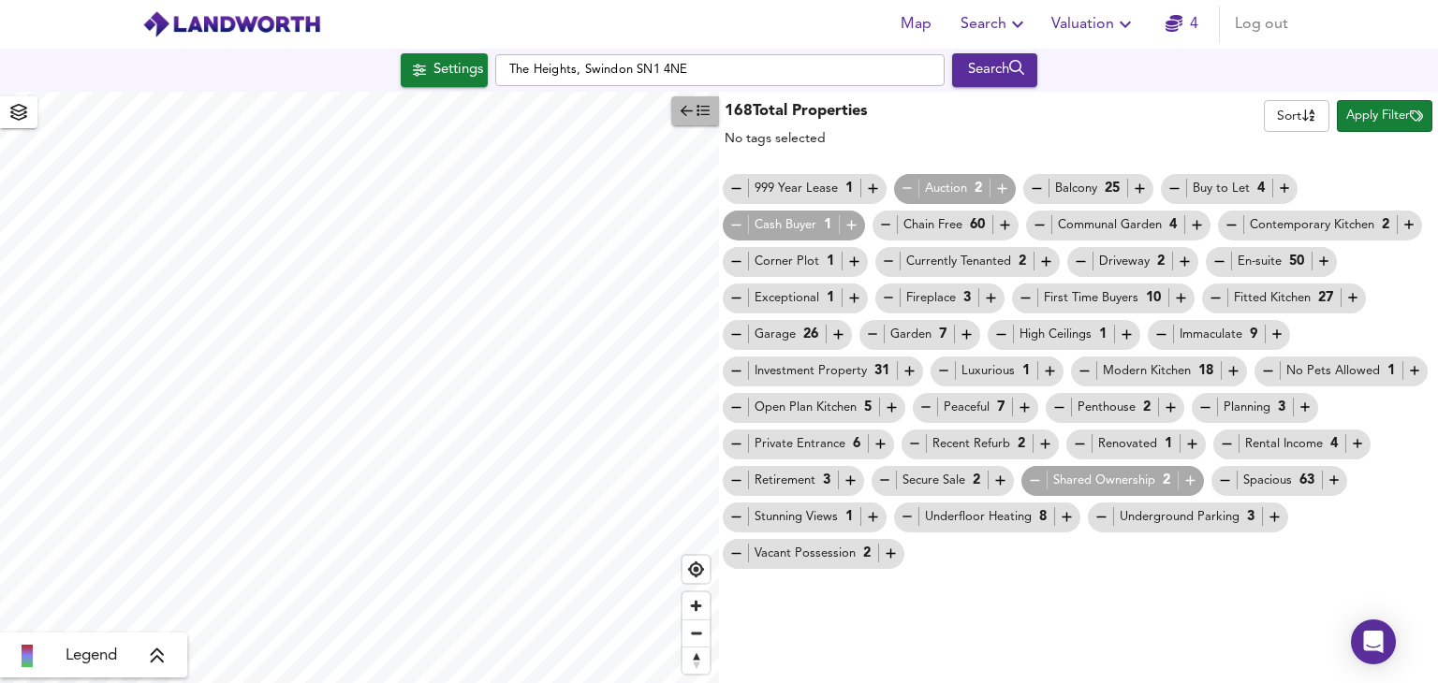
click at [690, 114] on icon "button" at bounding box center [687, 110] width 12 height 13
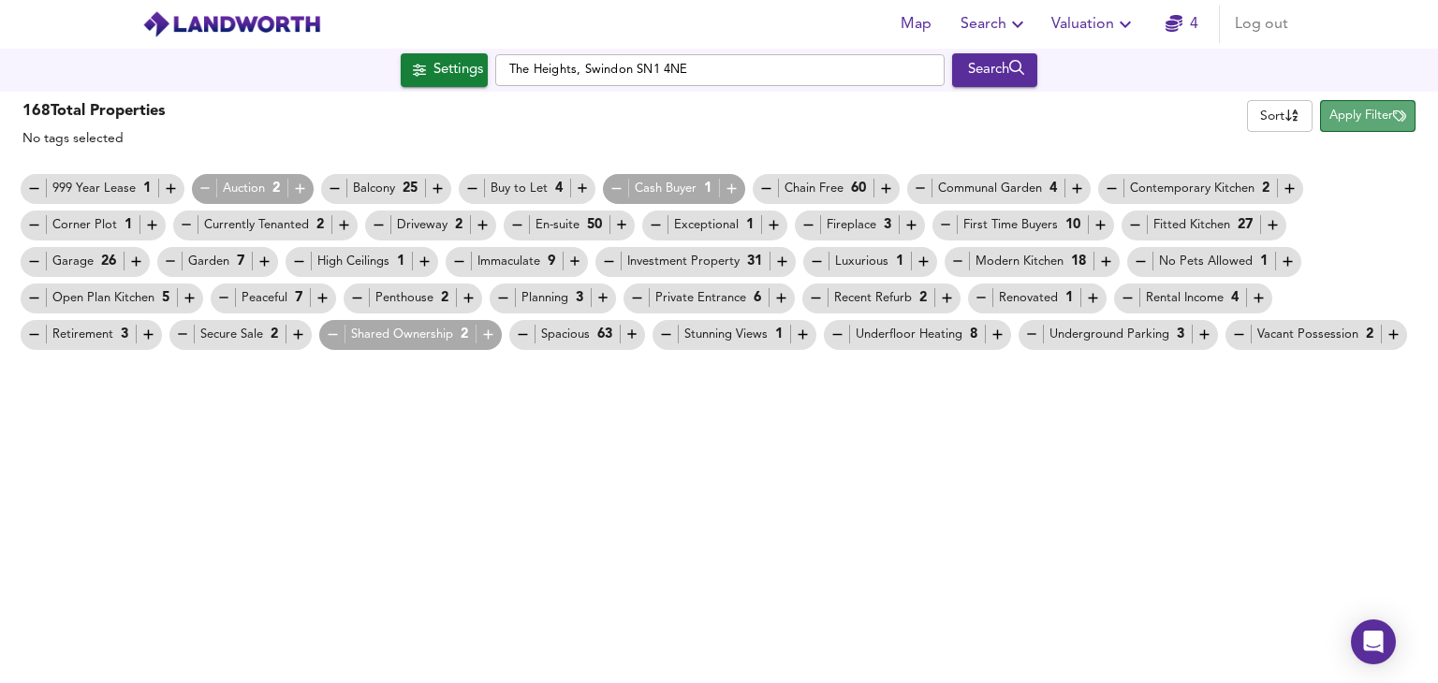
click at [1343, 123] on span "Apply Filter" at bounding box center [1368, 117] width 77 height 22
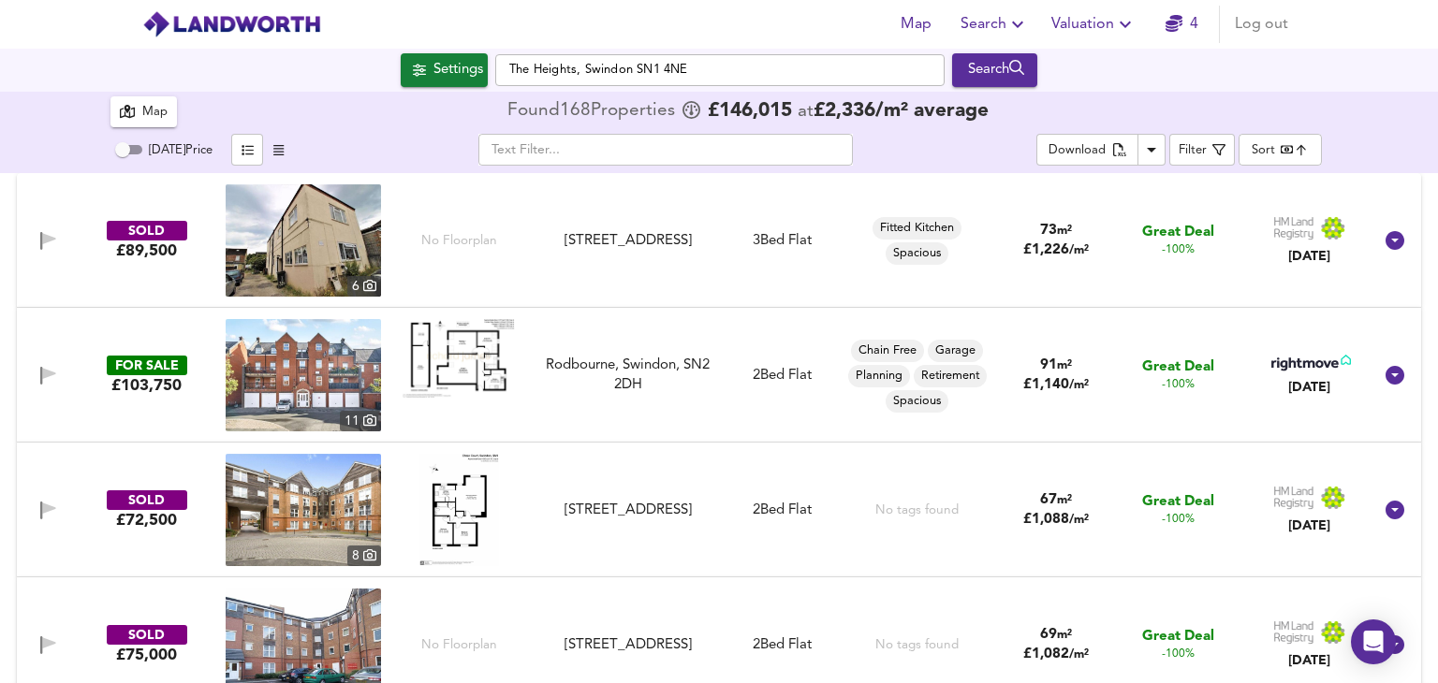
click at [273, 146] on icon "button" at bounding box center [278, 150] width 10 height 12
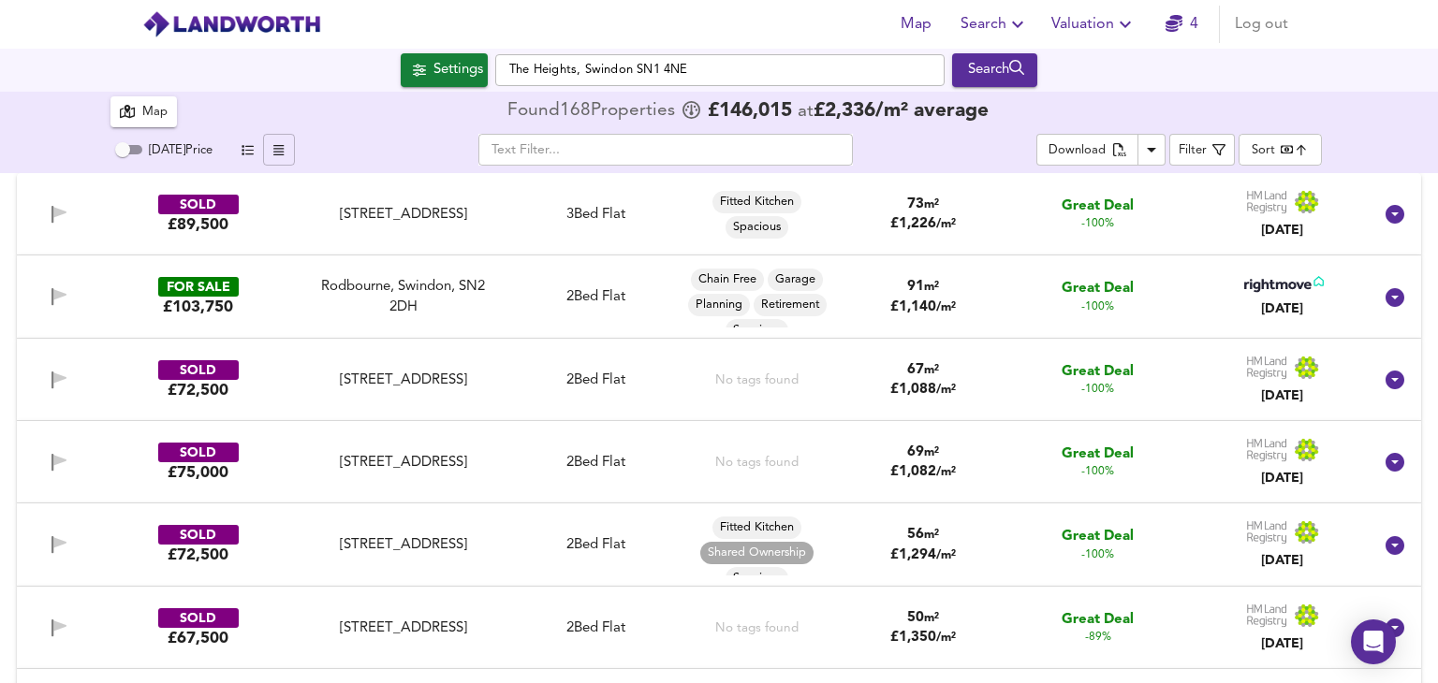
click at [247, 147] on icon "button" at bounding box center [248, 150] width 12 height 12
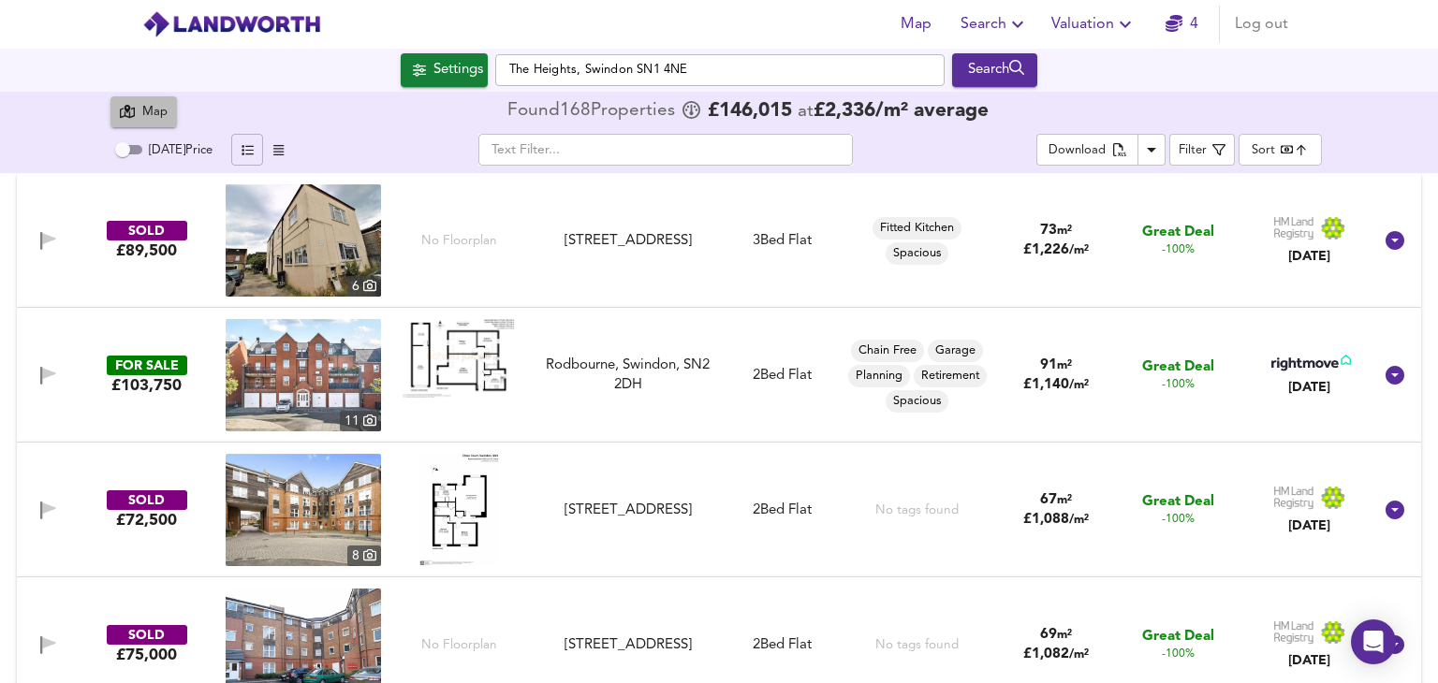
click at [141, 112] on div "Map" at bounding box center [144, 111] width 48 height 23
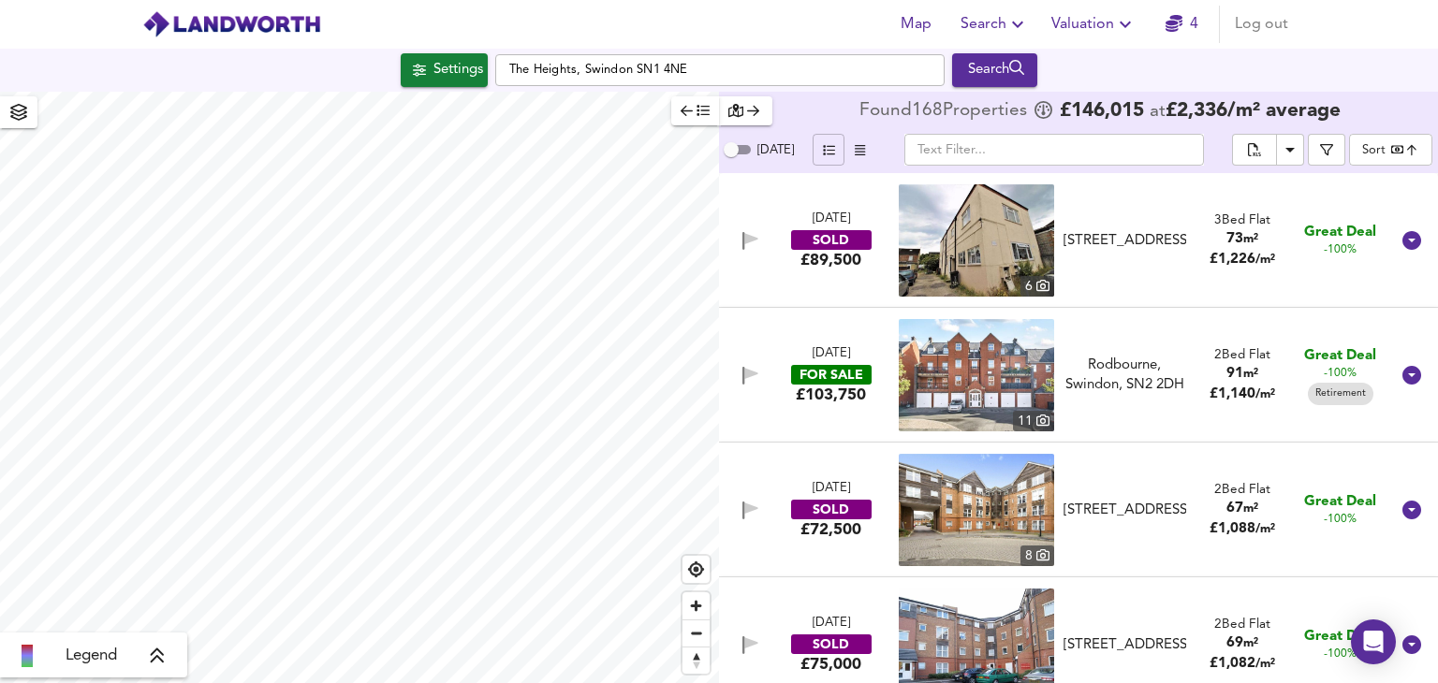
click at [1000, 372] on img at bounding box center [976, 375] width 155 height 112
click at [1329, 143] on icon "button" at bounding box center [1326, 149] width 13 height 13
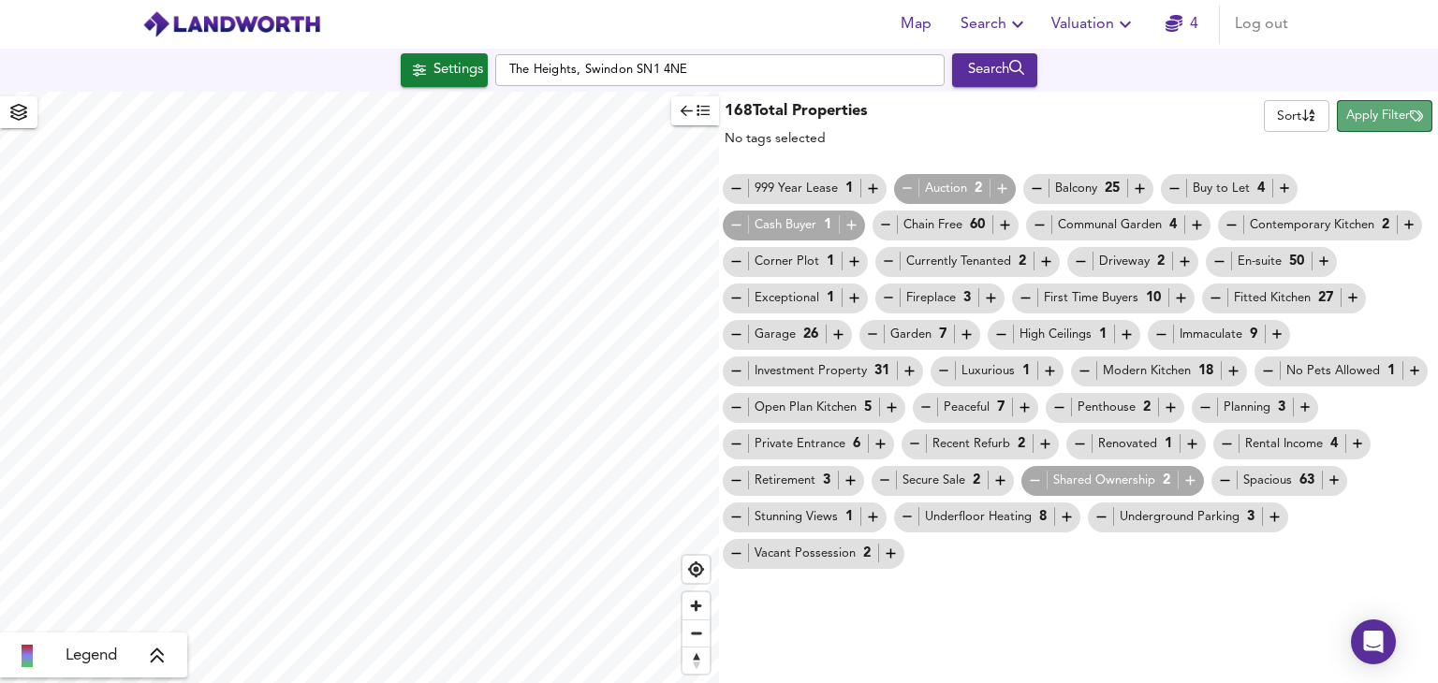
click at [1352, 123] on span "Apply Filter" at bounding box center [1384, 117] width 77 height 22
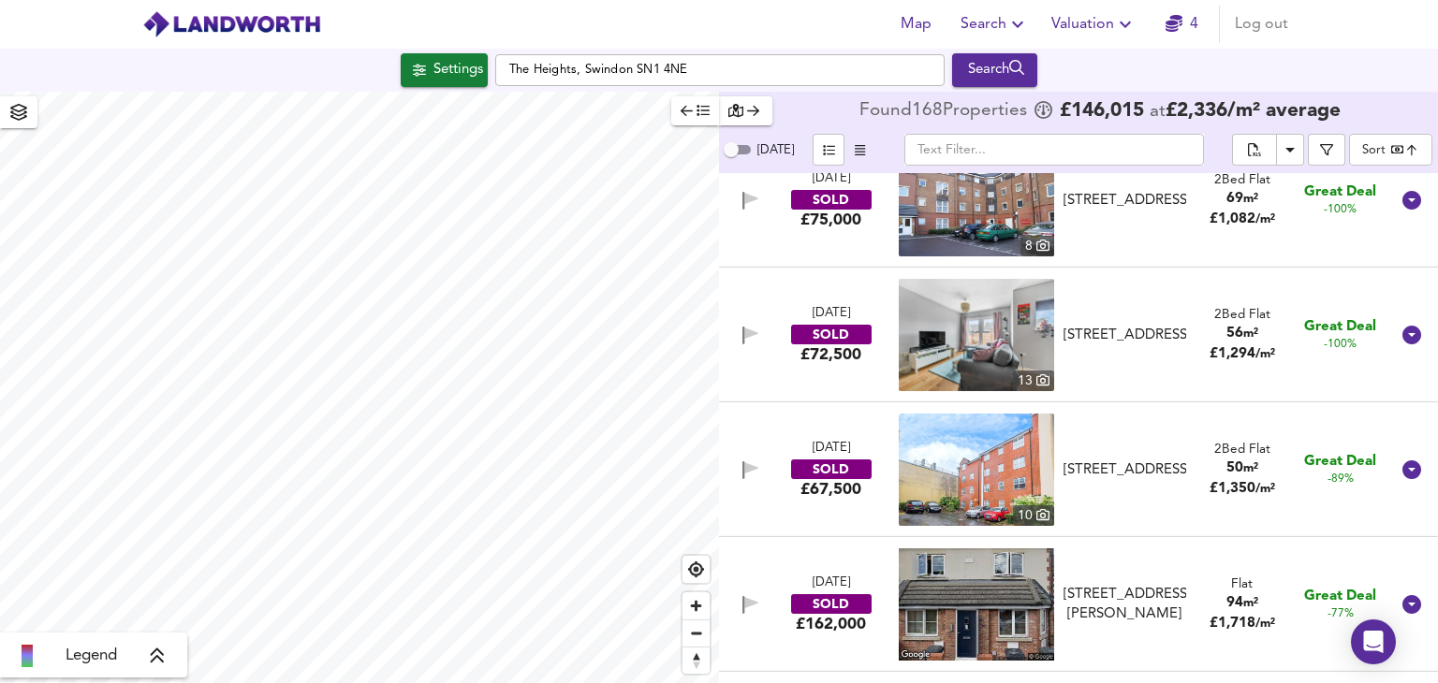
scroll to position [446, 0]
click at [1289, 140] on icon "Download Results" at bounding box center [1290, 150] width 22 height 22
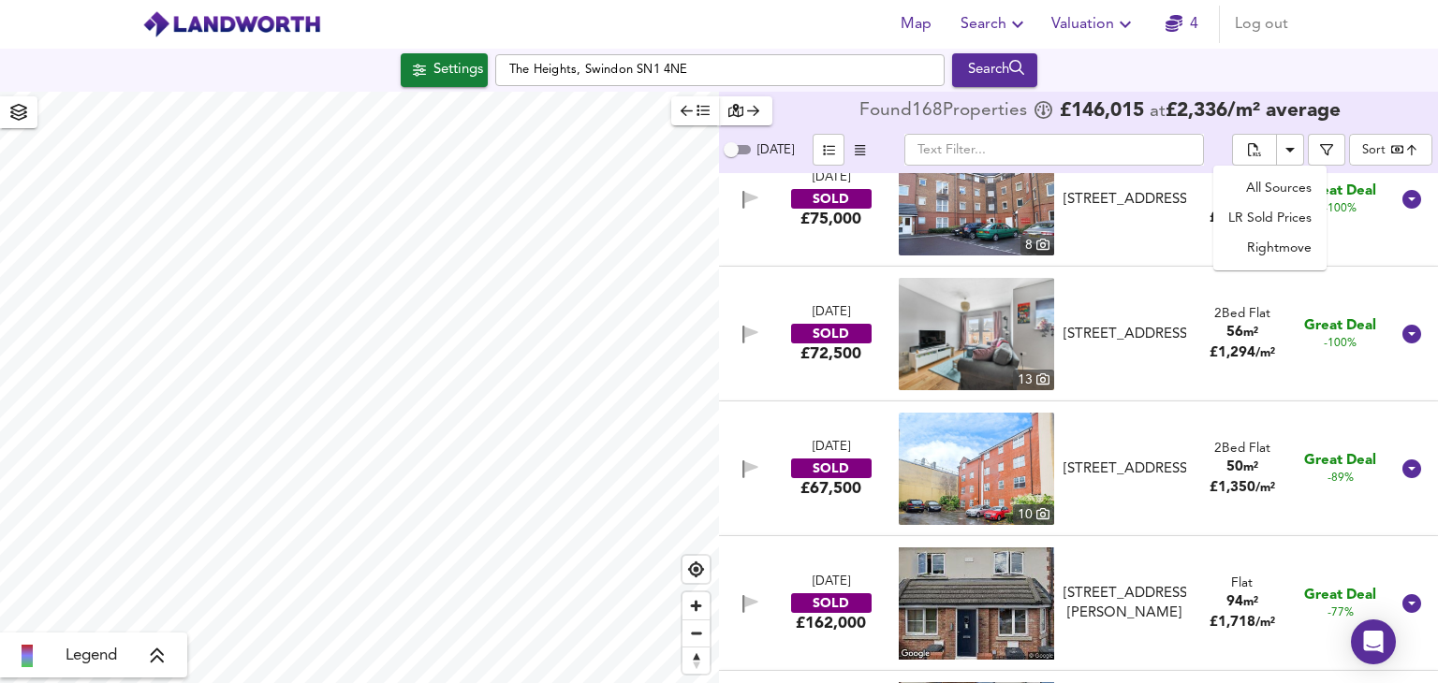
click at [1221, 137] on div "​" at bounding box center [1054, 150] width 356 height 32
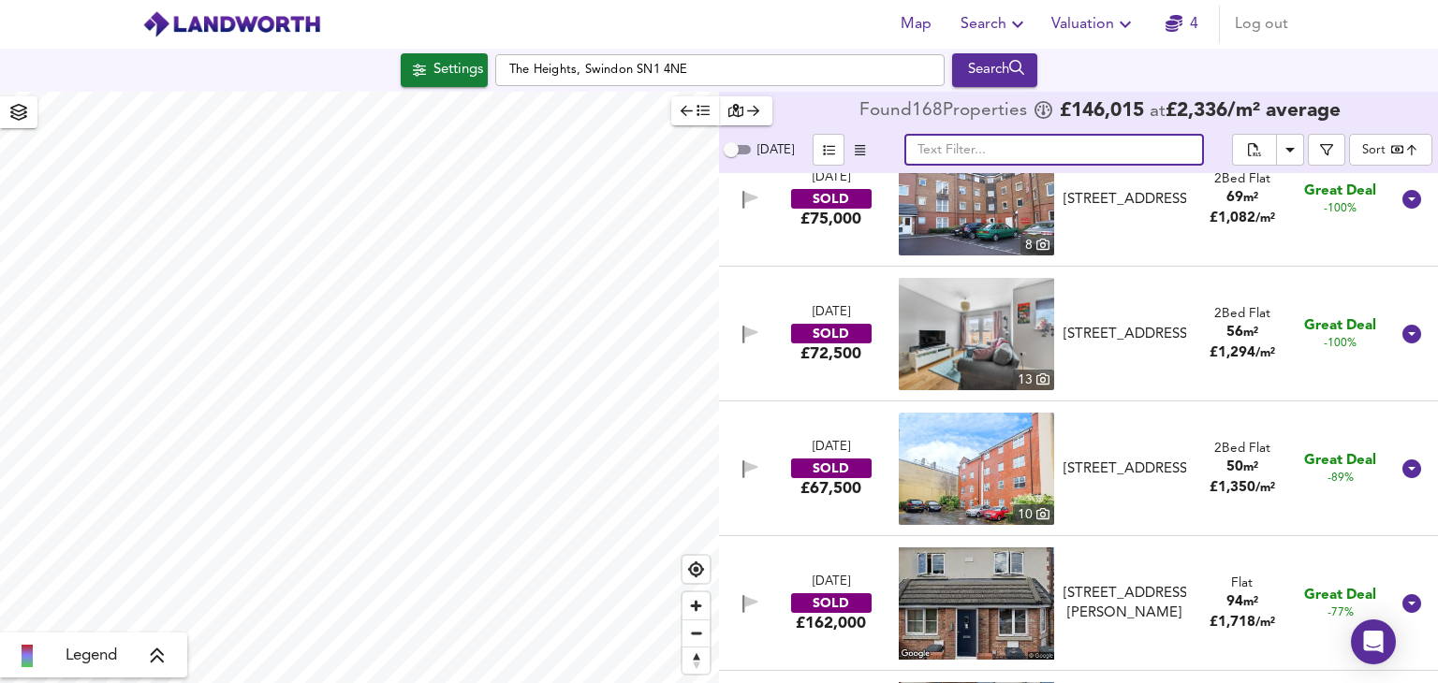
click at [1063, 160] on input "text" at bounding box center [1054, 150] width 300 height 32
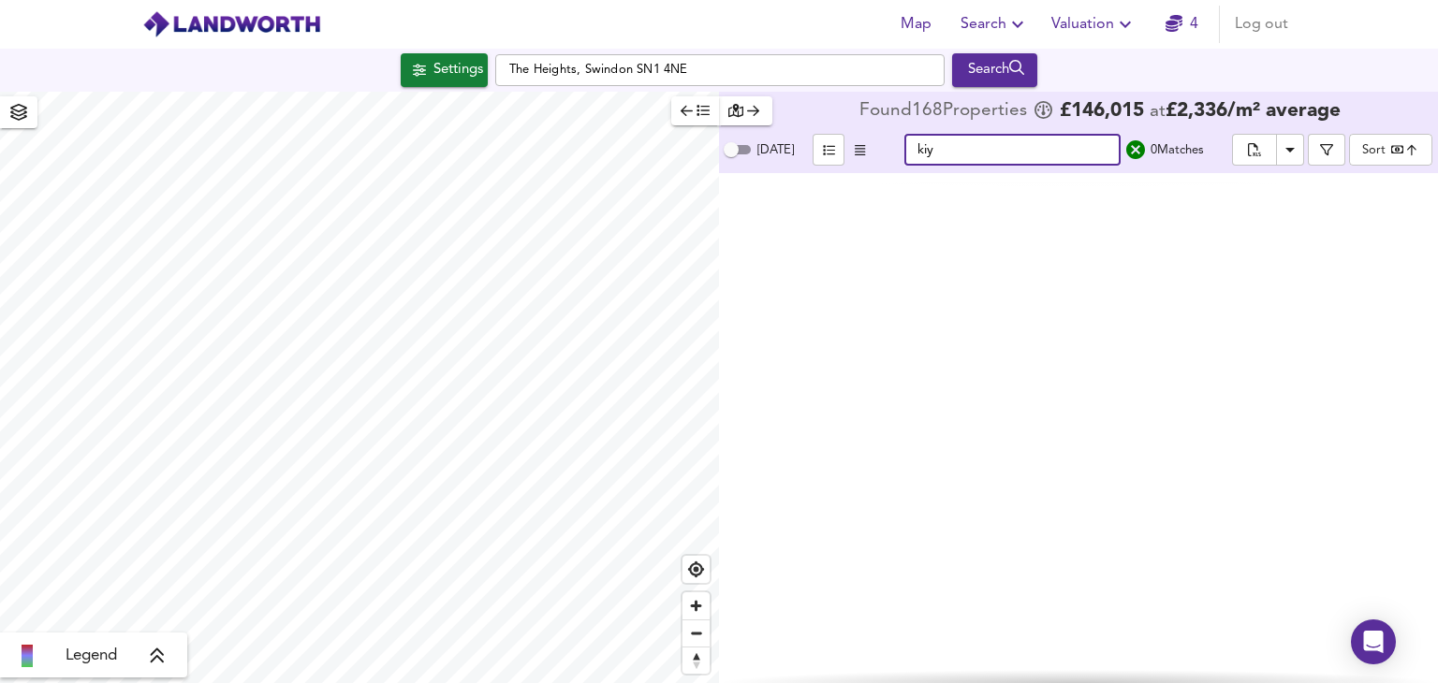
scroll to position [0, 0]
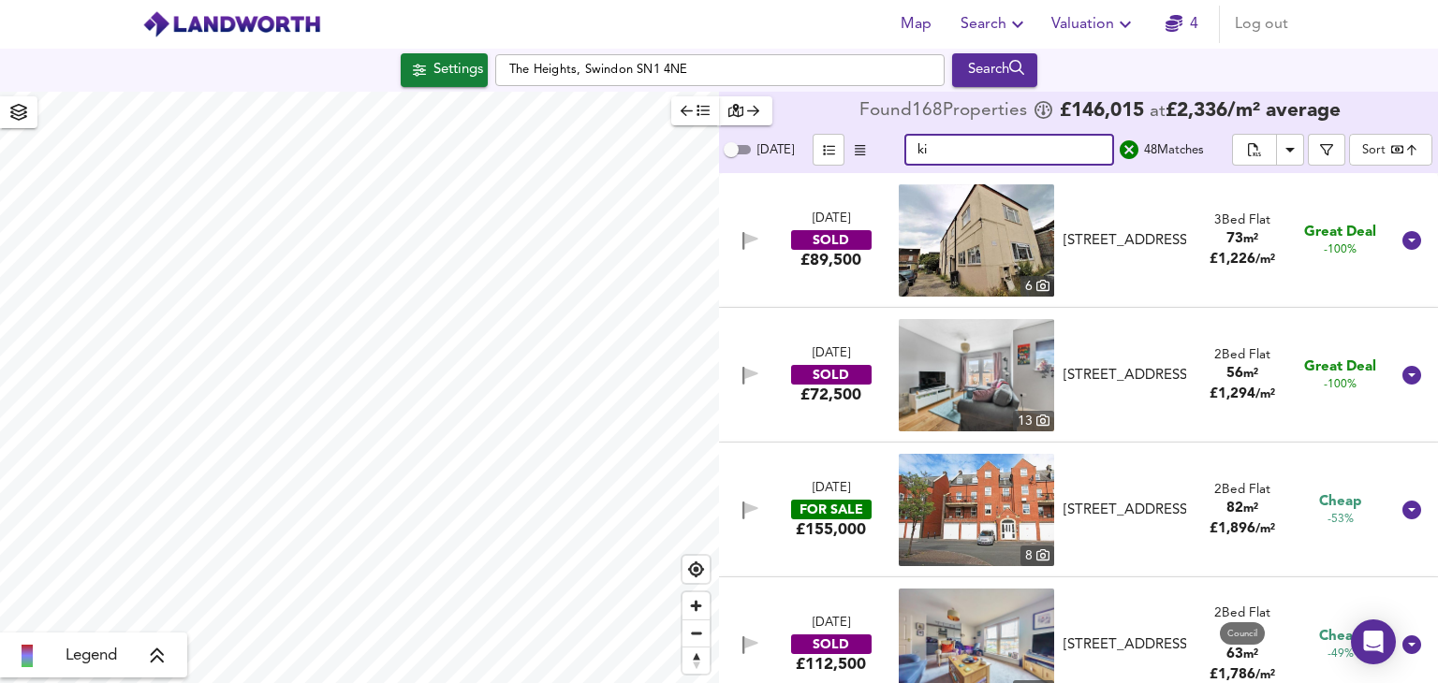
type input "k"
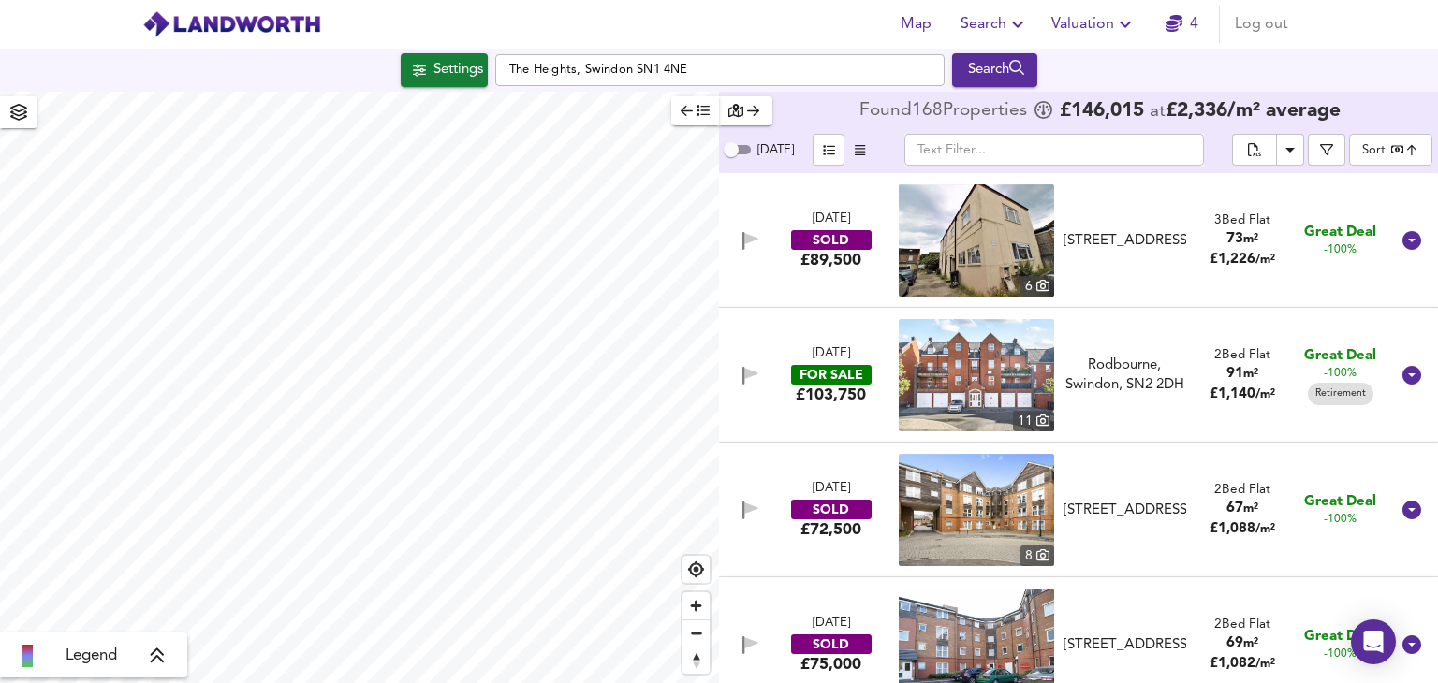
click at [1210, 153] on div "​" at bounding box center [1054, 150] width 356 height 32
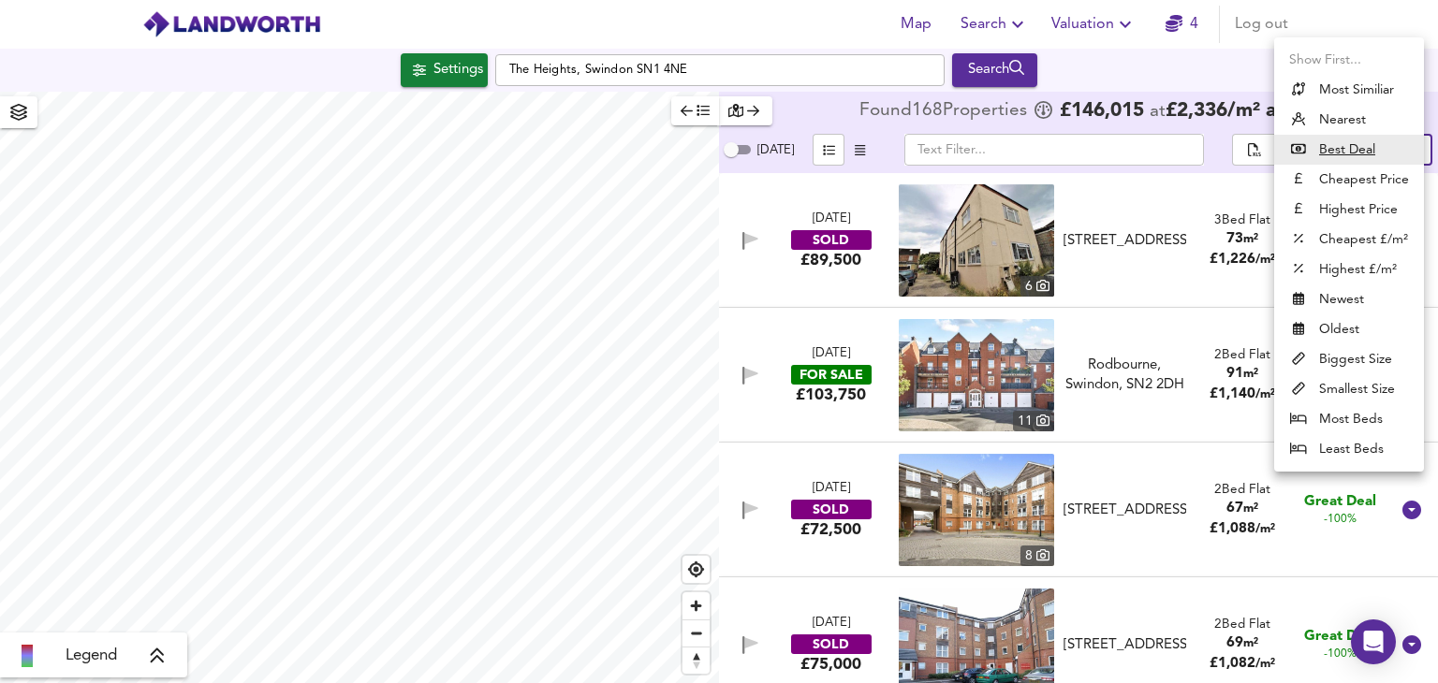
click at [1389, 148] on body "Map Search Valuation 4 Log out Settings [GEOGRAPHIC_DATA] 4NE Search Legend Fou…" at bounding box center [719, 341] width 1438 height 683
click at [1323, 83] on li "Most Similiar" at bounding box center [1349, 90] width 150 height 30
type input "similarityscore"
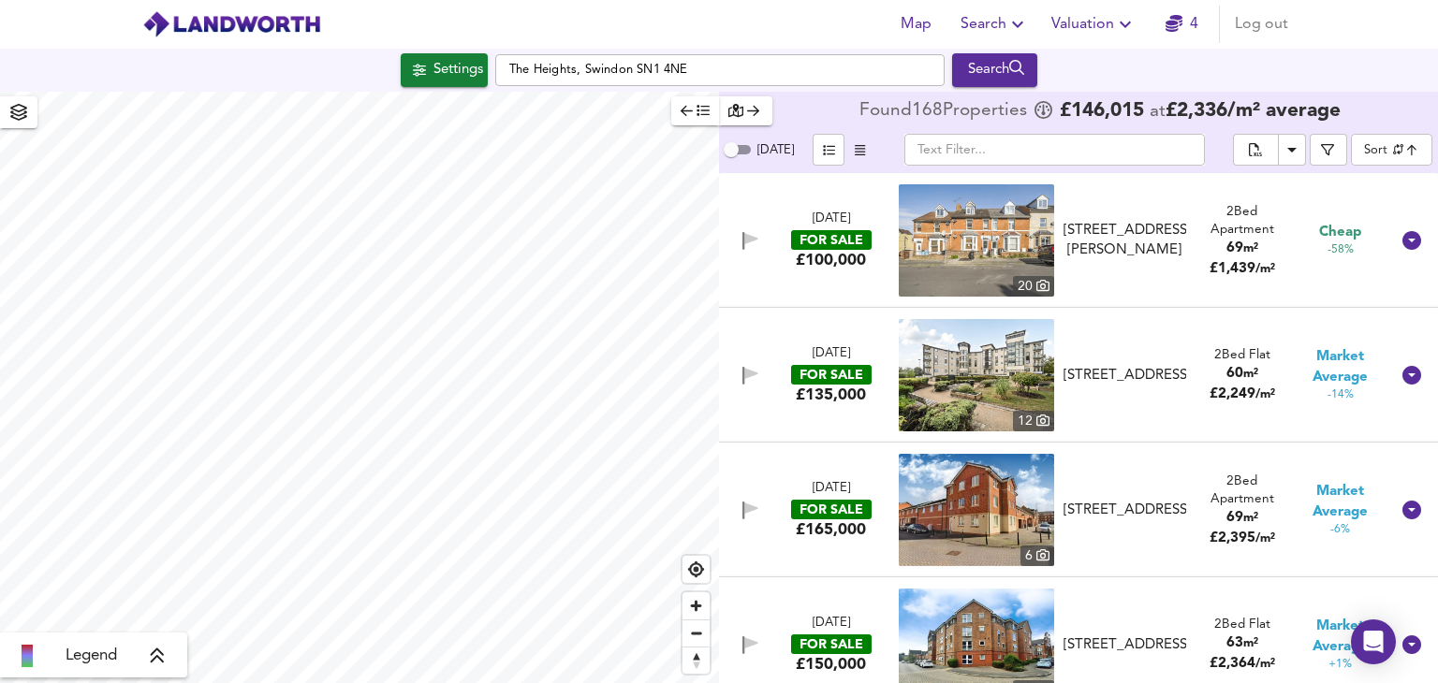
click at [953, 261] on img at bounding box center [976, 240] width 155 height 112
click at [972, 390] on img at bounding box center [976, 375] width 155 height 112
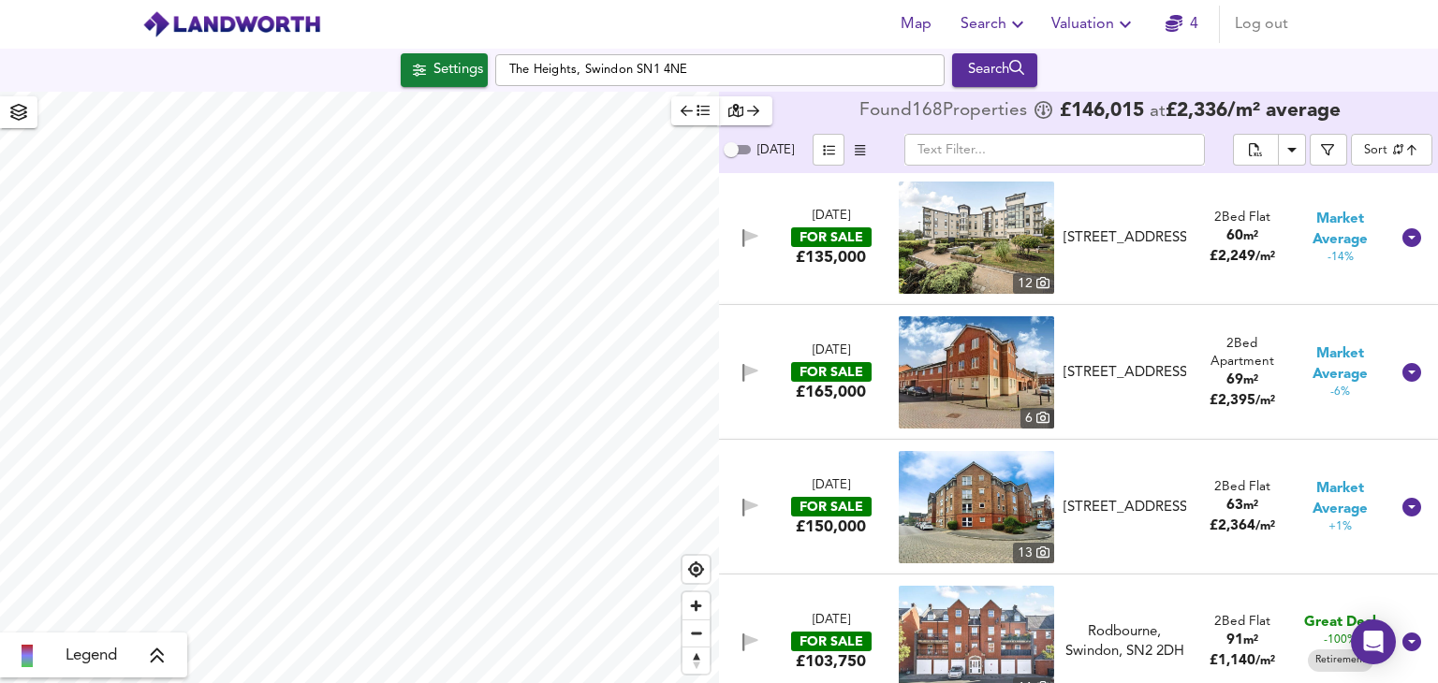
scroll to position [135, 0]
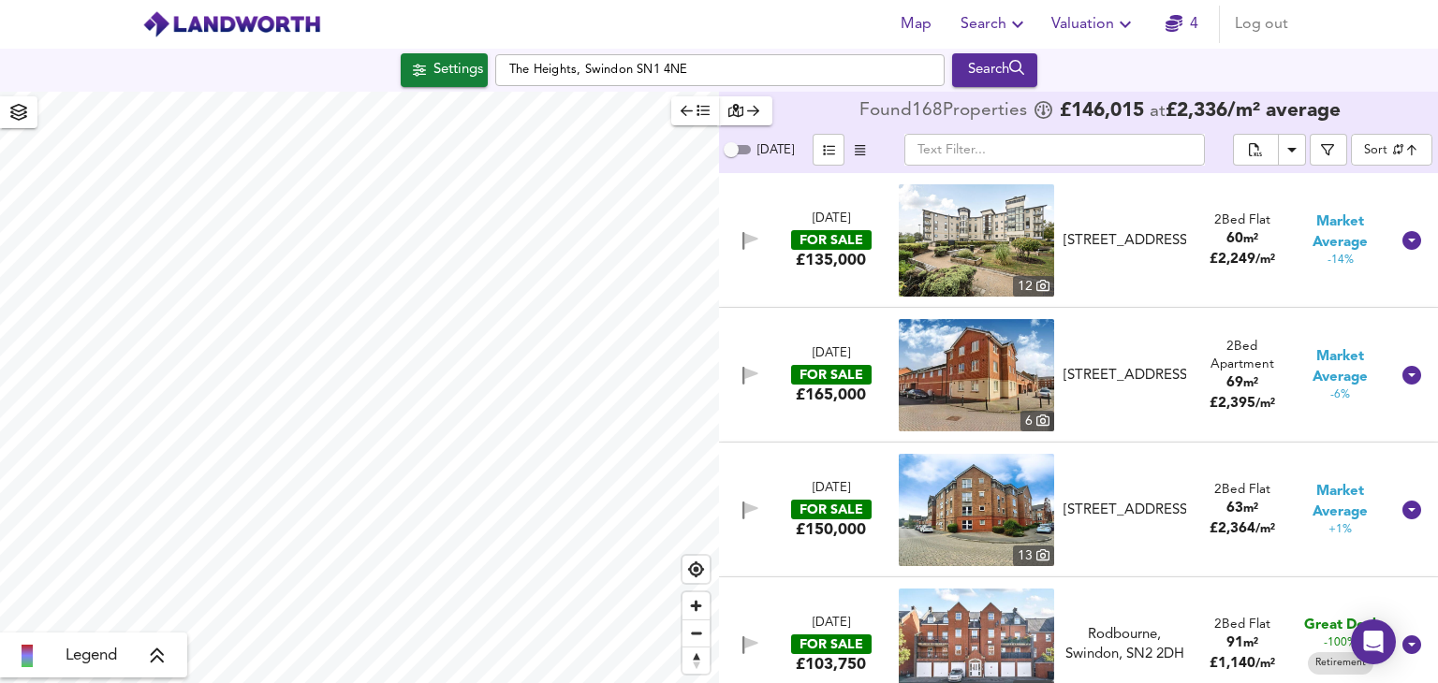
click at [952, 394] on img at bounding box center [976, 375] width 155 height 112
